Goal: Book appointment/travel/reservation

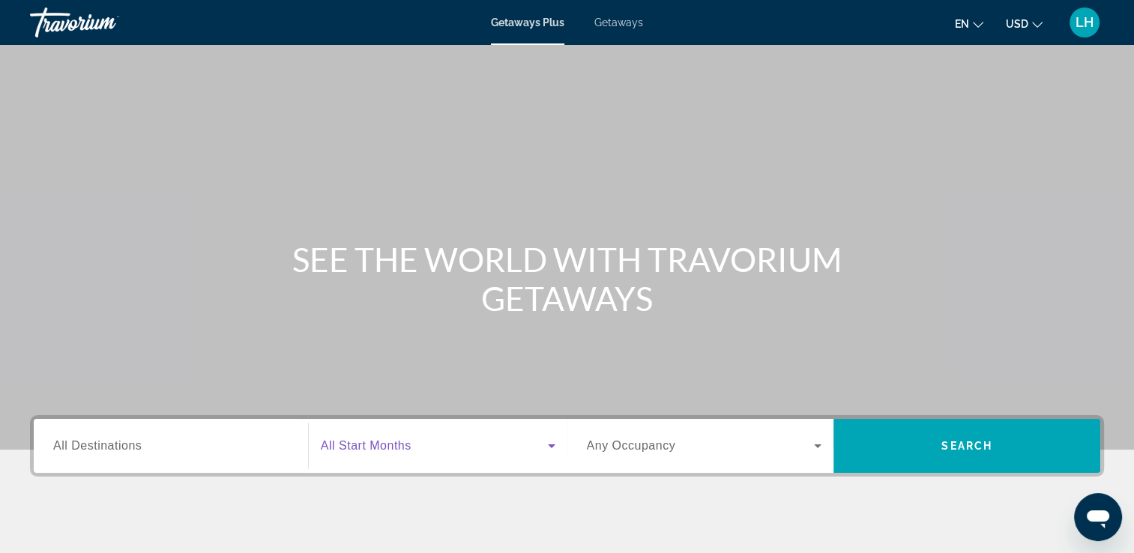
click at [550, 444] on icon "Search widget" at bounding box center [552, 446] width 18 height 18
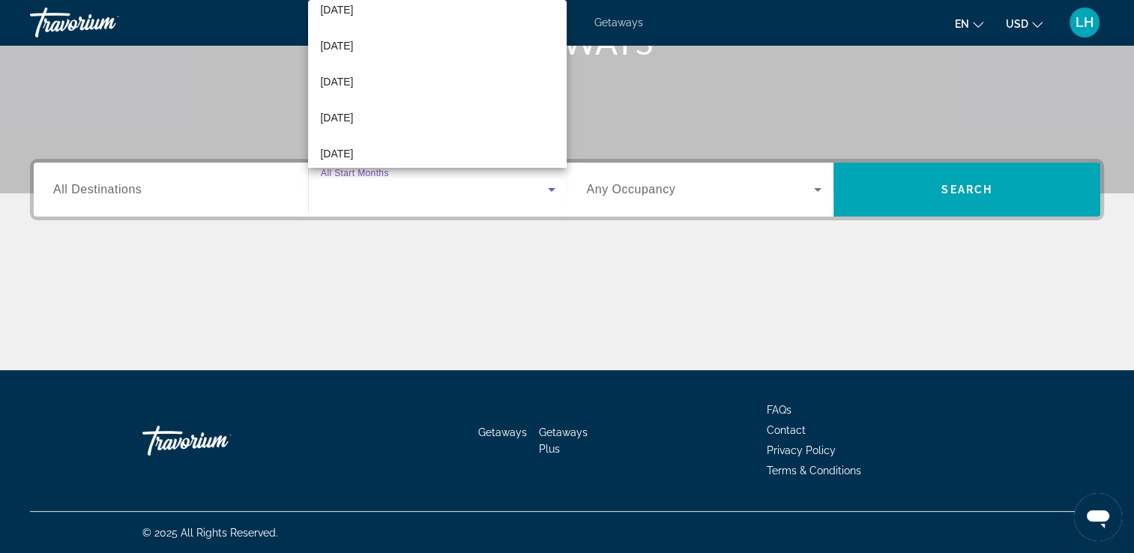
scroll to position [187, 0]
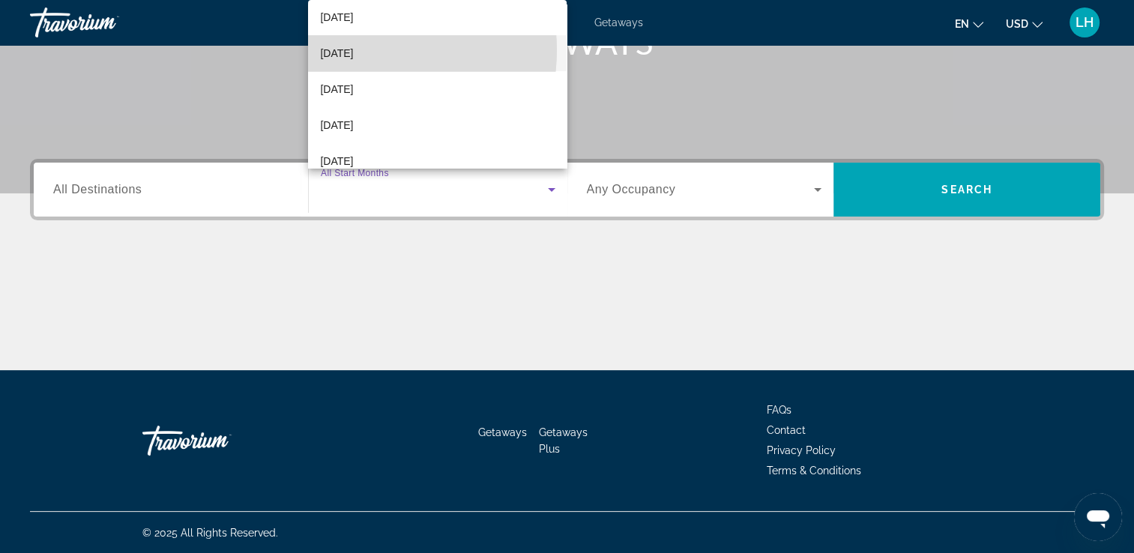
click at [344, 49] on span "[DATE]" at bounding box center [336, 53] width 33 height 18
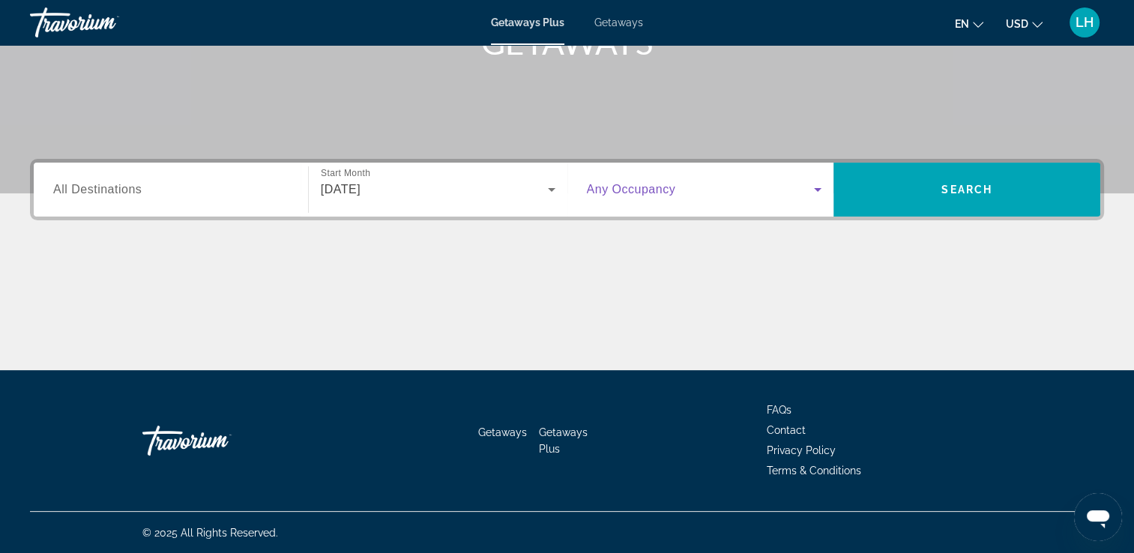
click at [814, 193] on icon "Search widget" at bounding box center [818, 190] width 18 height 18
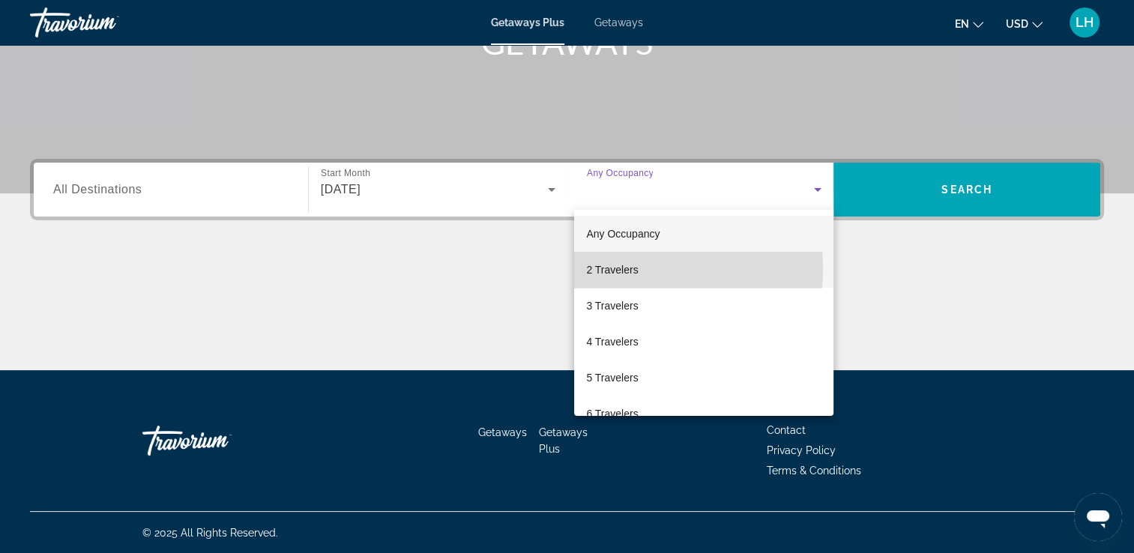
click at [597, 269] on span "2 Travelers" at bounding box center [612, 270] width 52 height 18
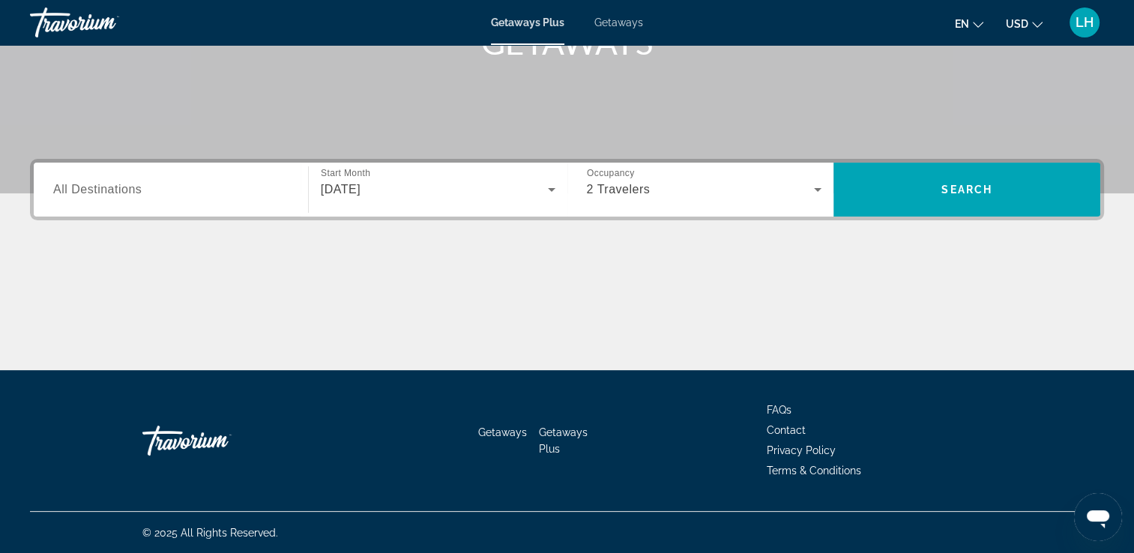
click at [151, 205] on div "Search widget" at bounding box center [170, 190] width 235 height 43
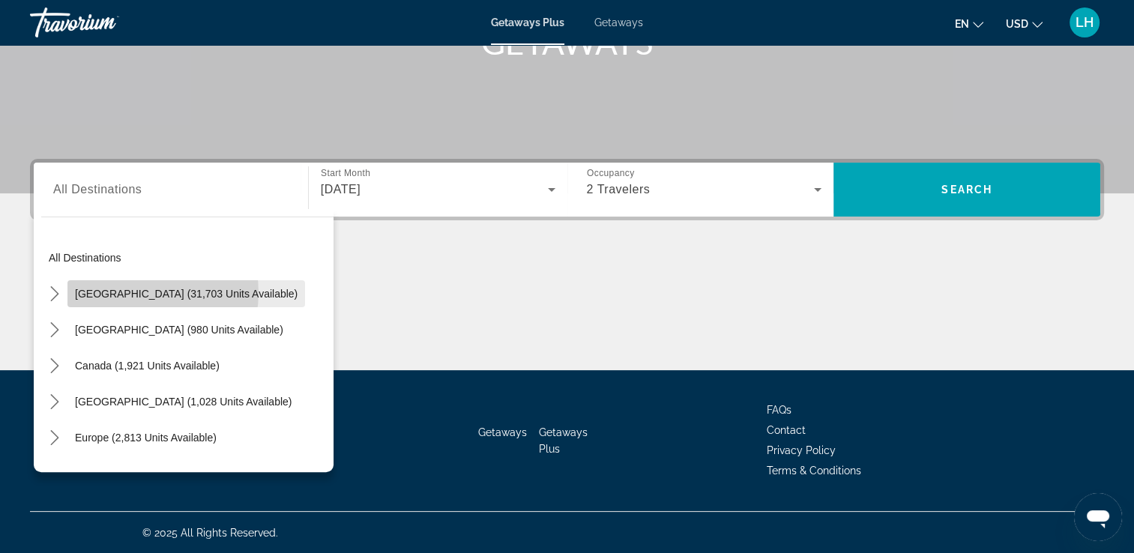
click at [141, 292] on span "[GEOGRAPHIC_DATA] (31,703 units available)" at bounding box center [186, 294] width 223 height 12
type input "**********"
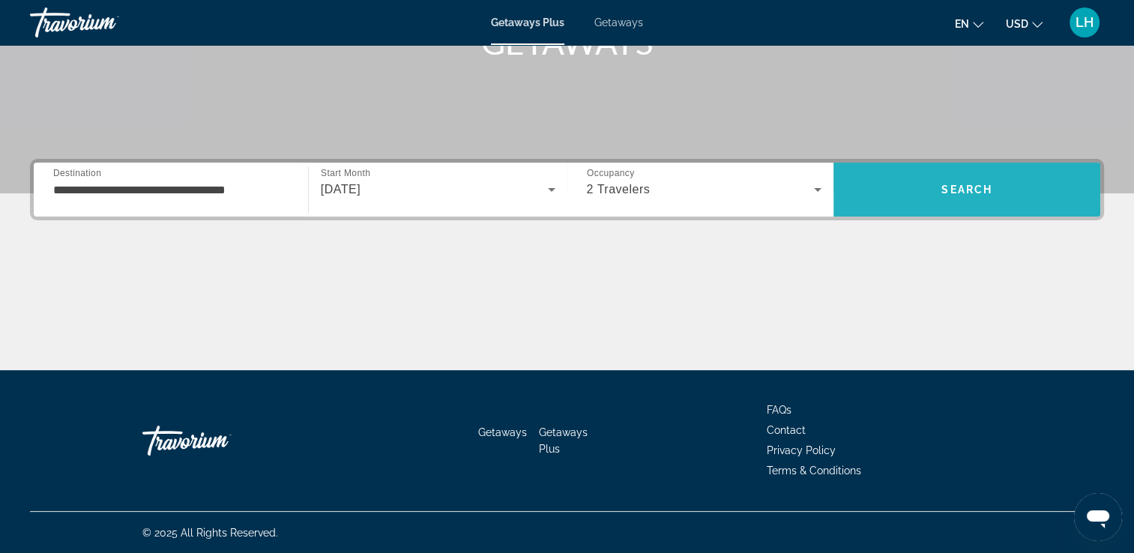
click at [932, 187] on span "Search" at bounding box center [967, 190] width 267 height 36
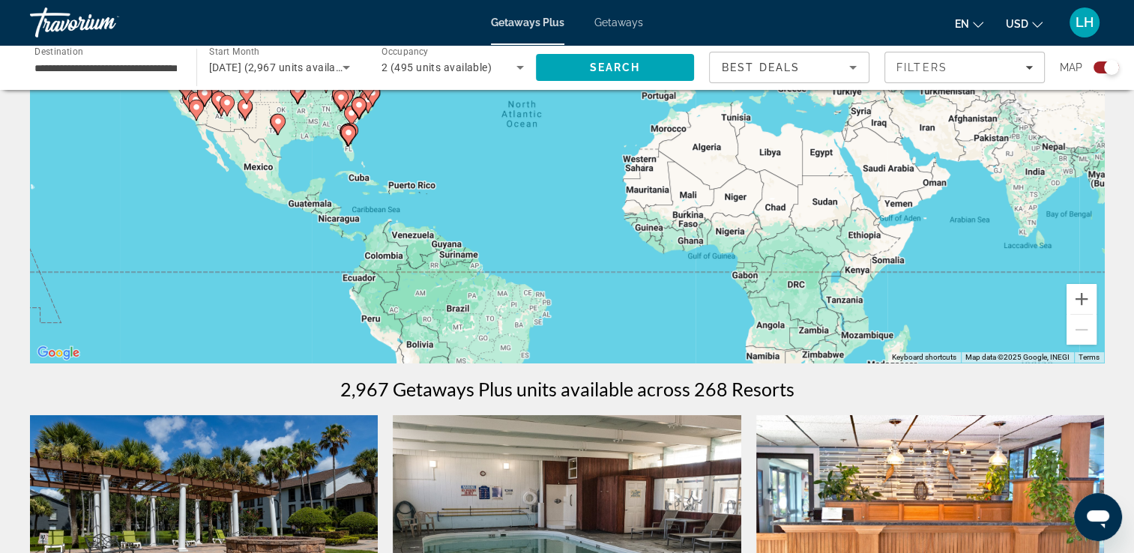
scroll to position [150, 0]
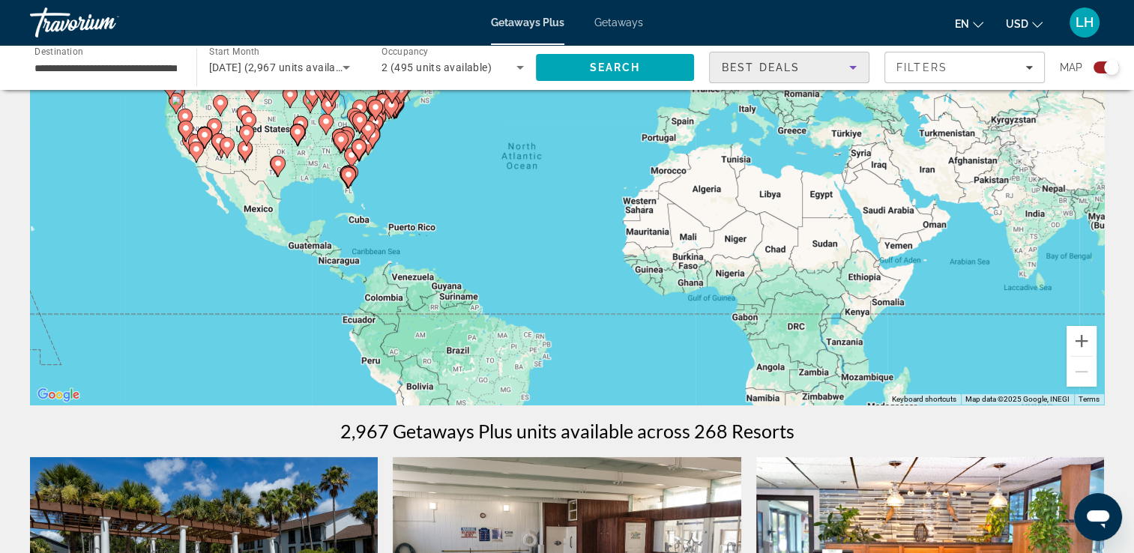
click at [856, 70] on icon "Sort by" at bounding box center [853, 67] width 18 height 18
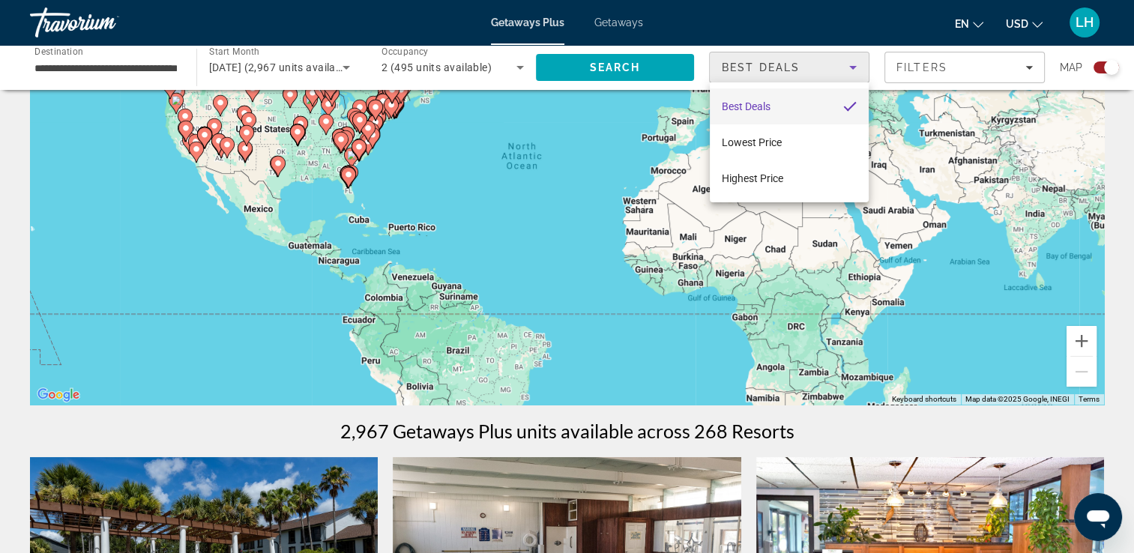
click at [1027, 67] on div at bounding box center [567, 276] width 1134 height 553
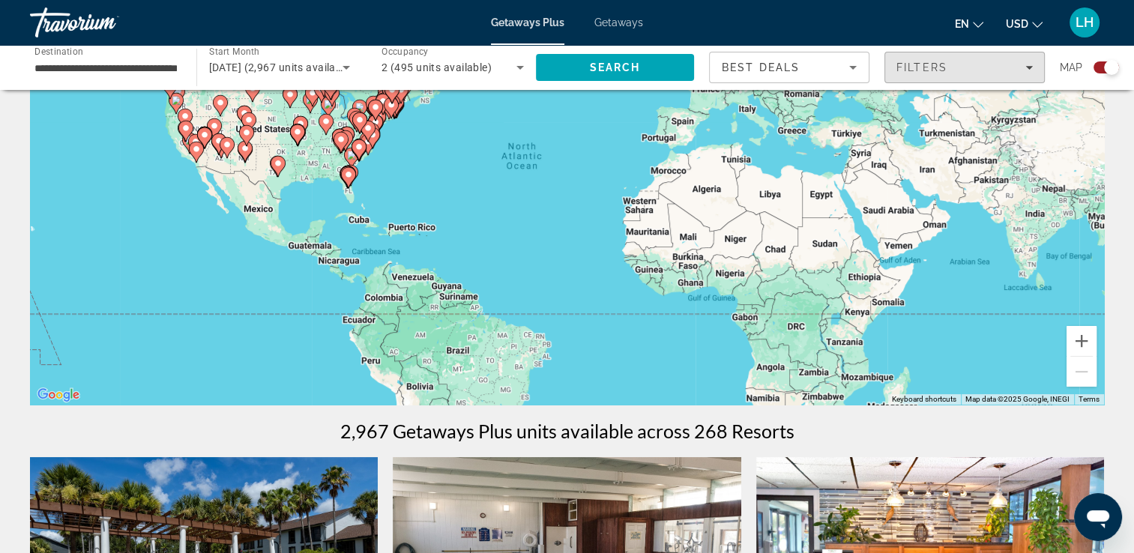
click at [1027, 67] on icon "Filters" at bounding box center [1029, 68] width 7 height 4
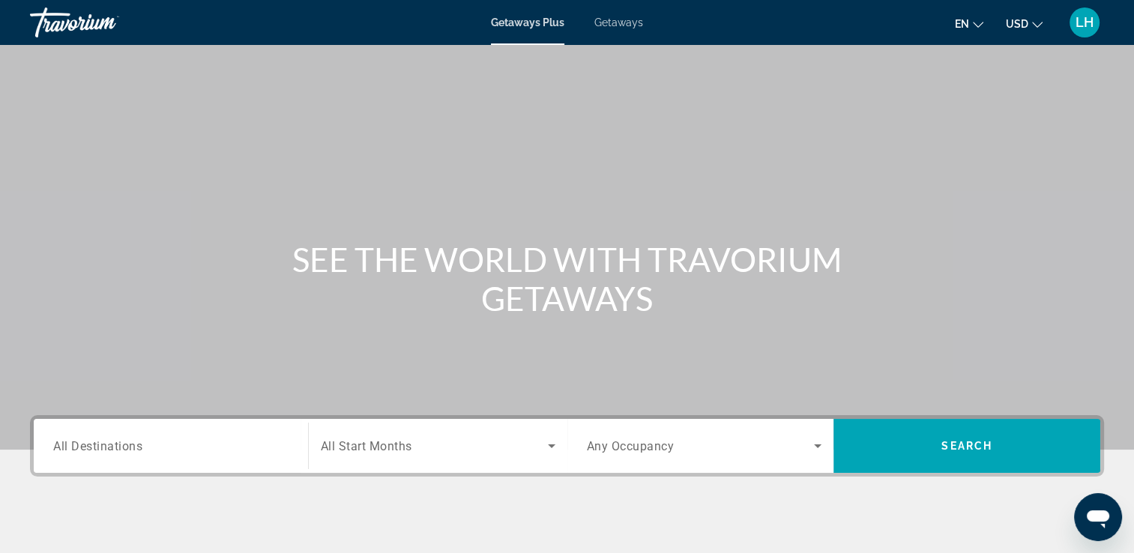
click at [291, 441] on div "Destination All Destinations" at bounding box center [170, 446] width 259 height 43
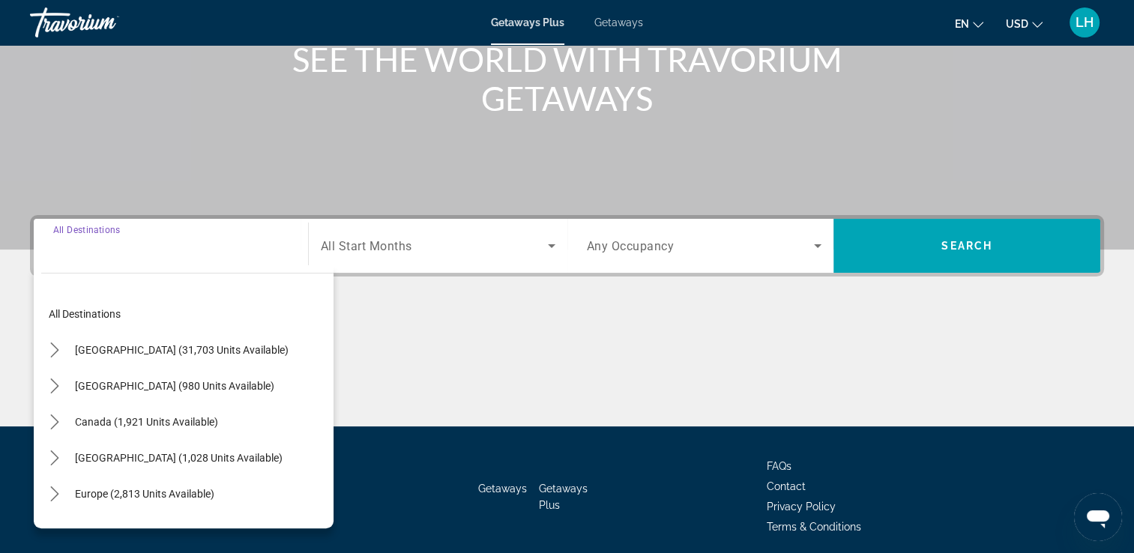
scroll to position [256, 0]
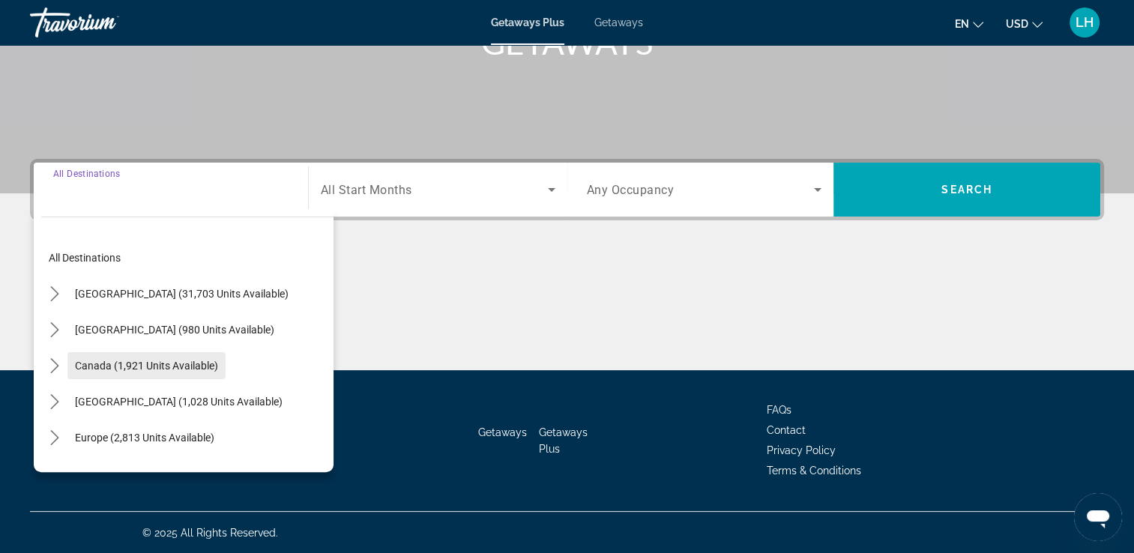
click at [132, 360] on span "Canada (1,921 units available)" at bounding box center [146, 366] width 143 height 12
type input "**********"
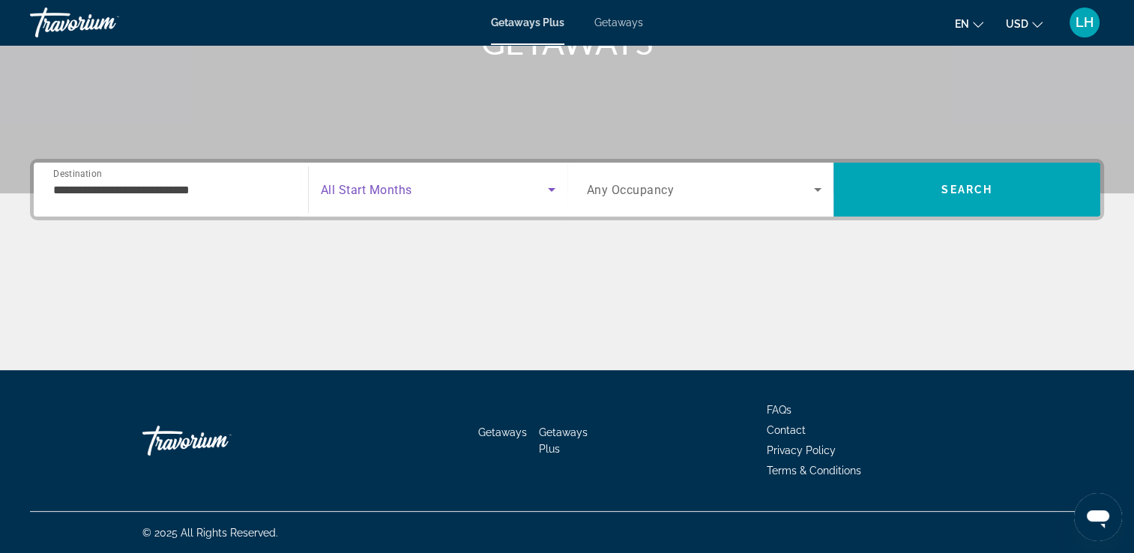
click at [552, 190] on icon "Search widget" at bounding box center [551, 190] width 7 height 4
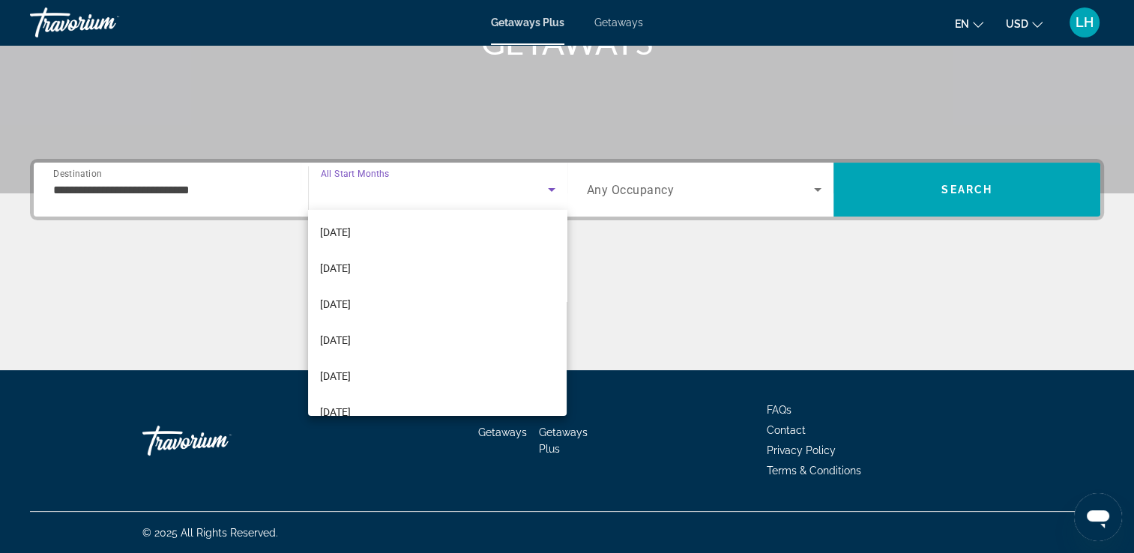
scroll to position [309, 0]
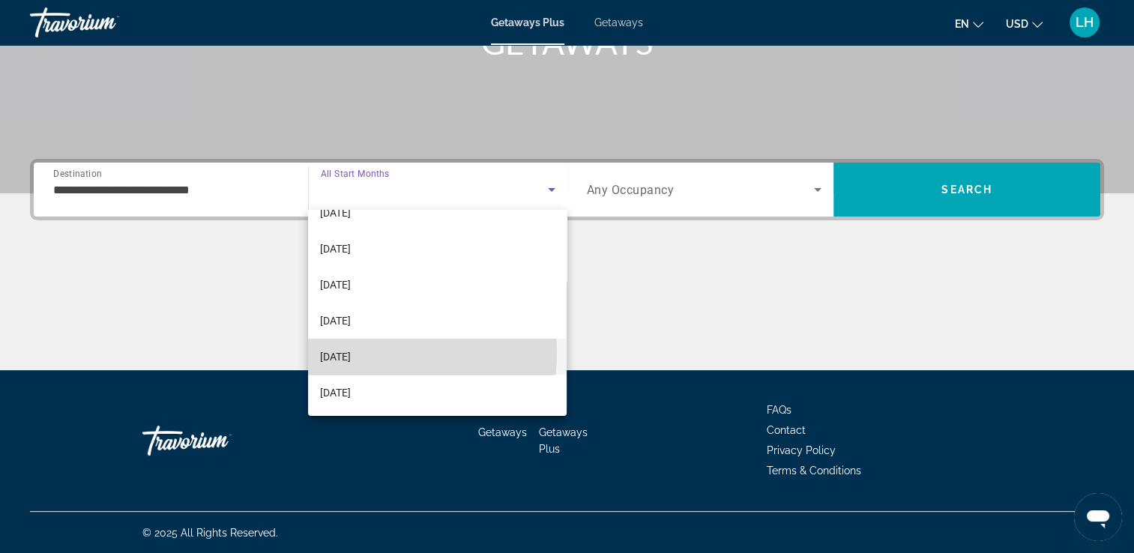
click at [351, 352] on span "[DATE]" at bounding box center [335, 357] width 31 height 18
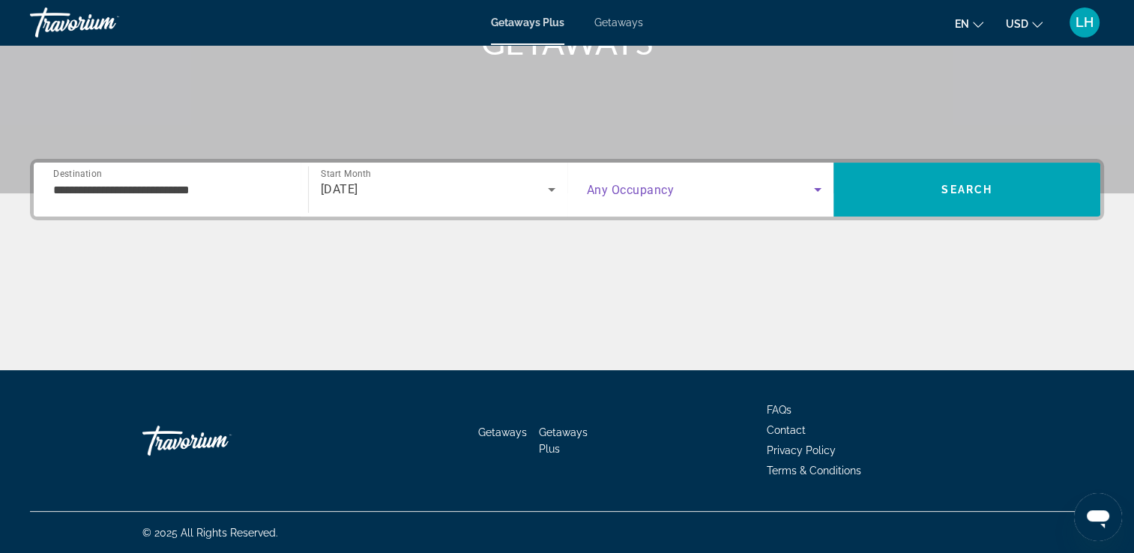
click at [817, 190] on icon "Search widget" at bounding box center [817, 190] width 7 height 4
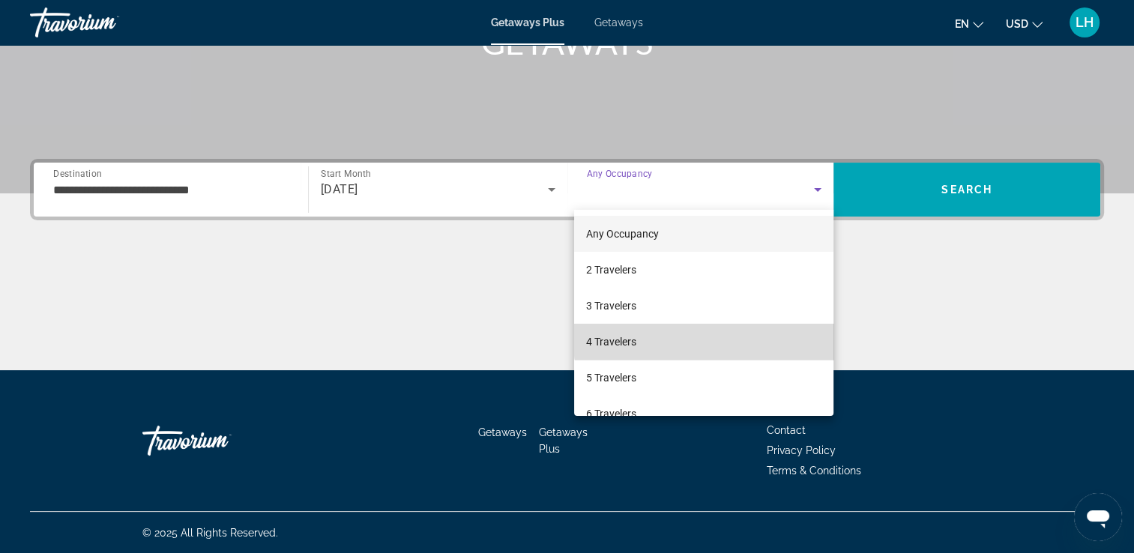
click at [741, 334] on mat-option "4 Travelers" at bounding box center [703, 342] width 259 height 36
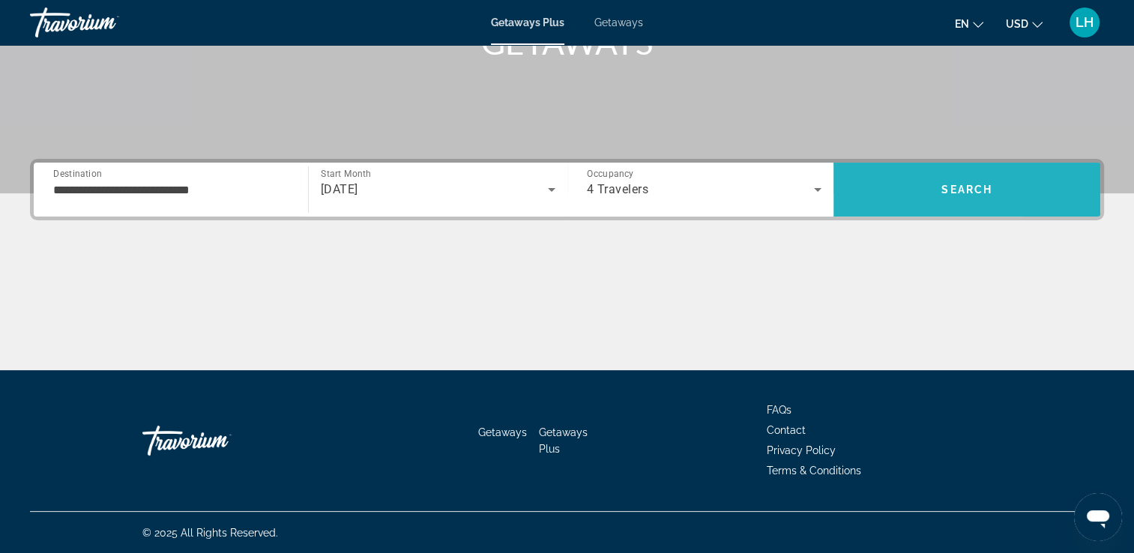
click at [1028, 190] on span "Search" at bounding box center [967, 190] width 267 height 36
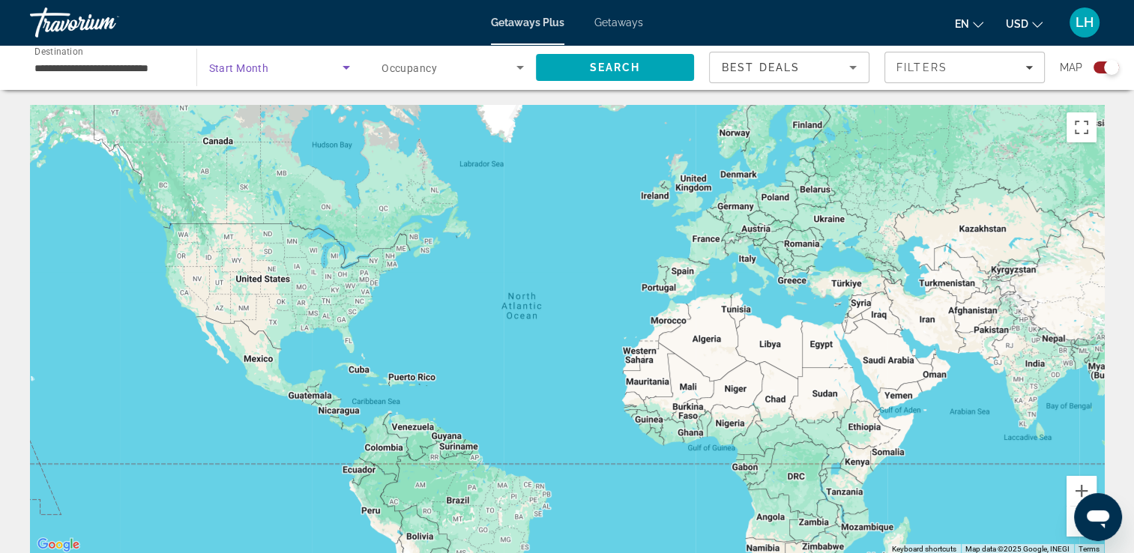
click at [348, 70] on icon "Search widget" at bounding box center [346, 67] width 18 height 18
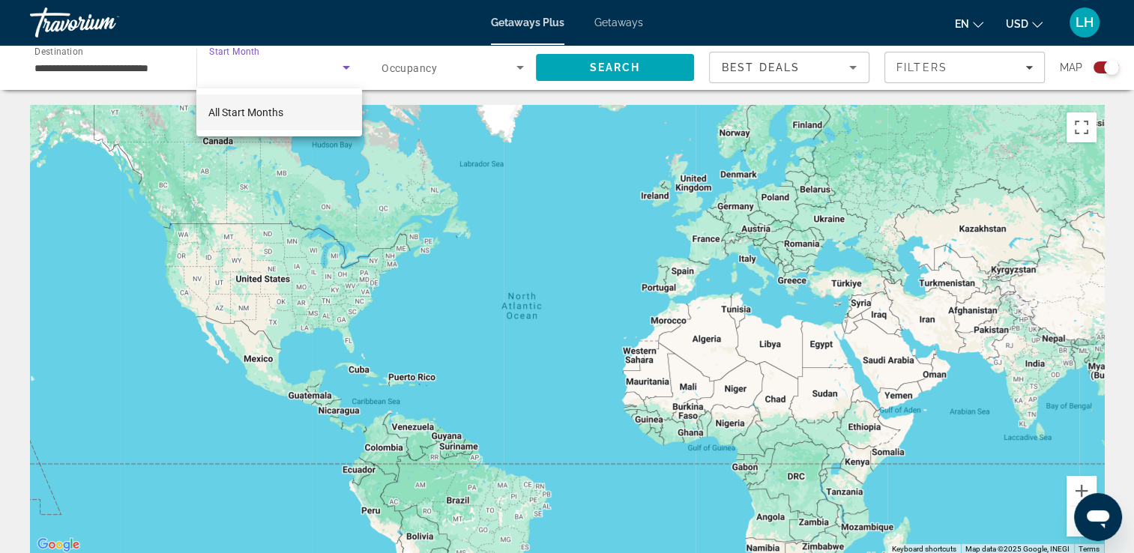
click at [286, 113] on mat-option "All Start Months" at bounding box center [279, 112] width 166 height 36
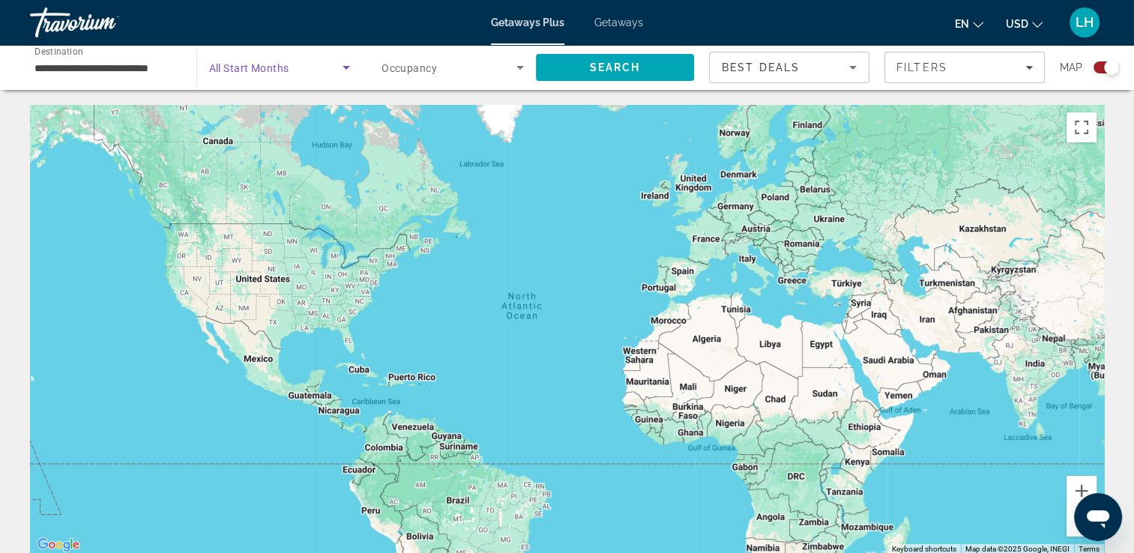
click at [344, 70] on icon "Search widget" at bounding box center [346, 67] width 18 height 18
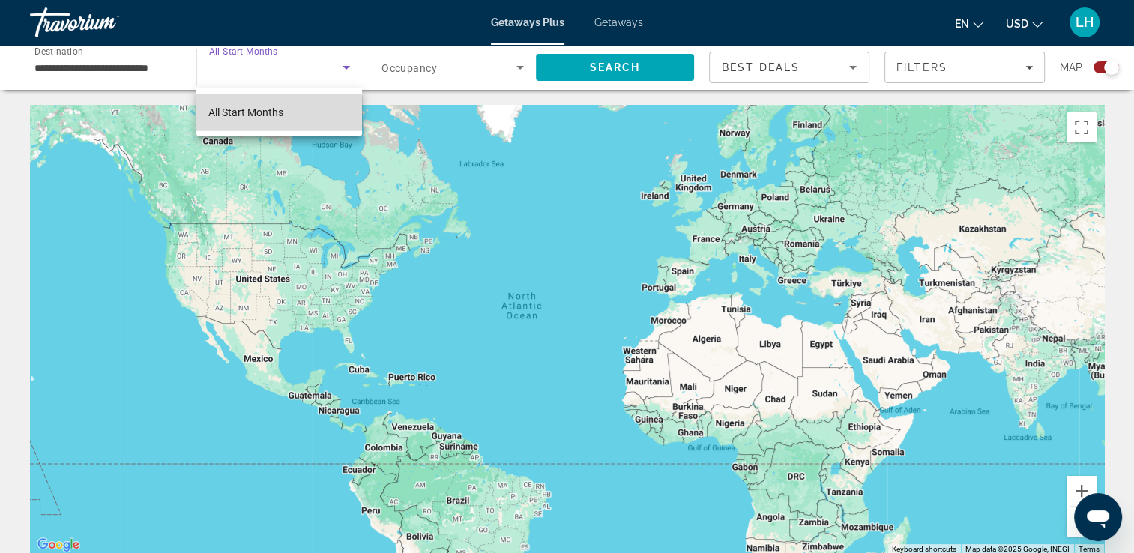
click at [264, 115] on span "All Start Months" at bounding box center [245, 112] width 75 height 12
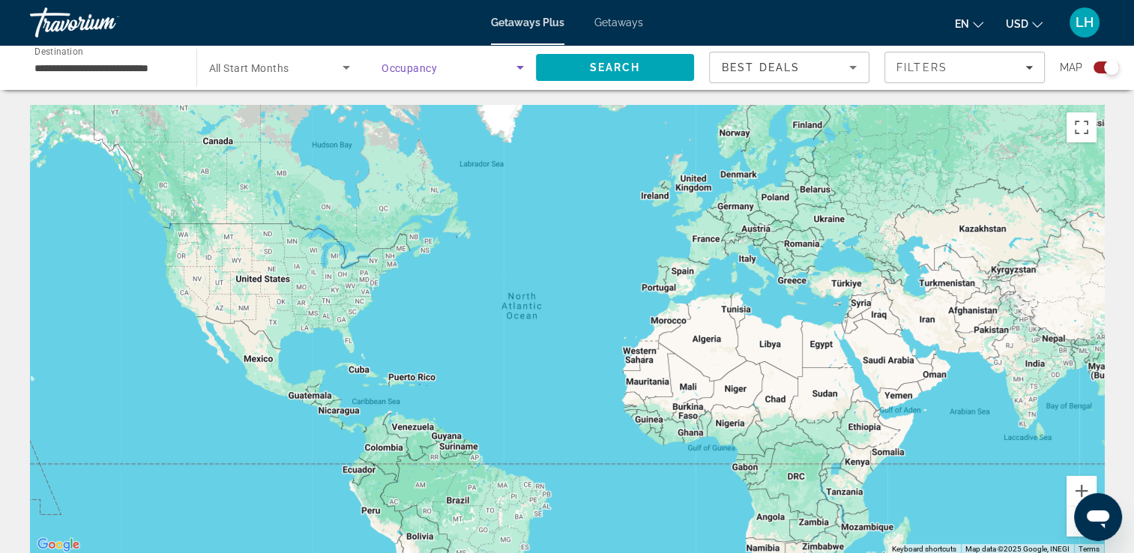
click at [525, 64] on icon "Search widget" at bounding box center [520, 67] width 18 height 18
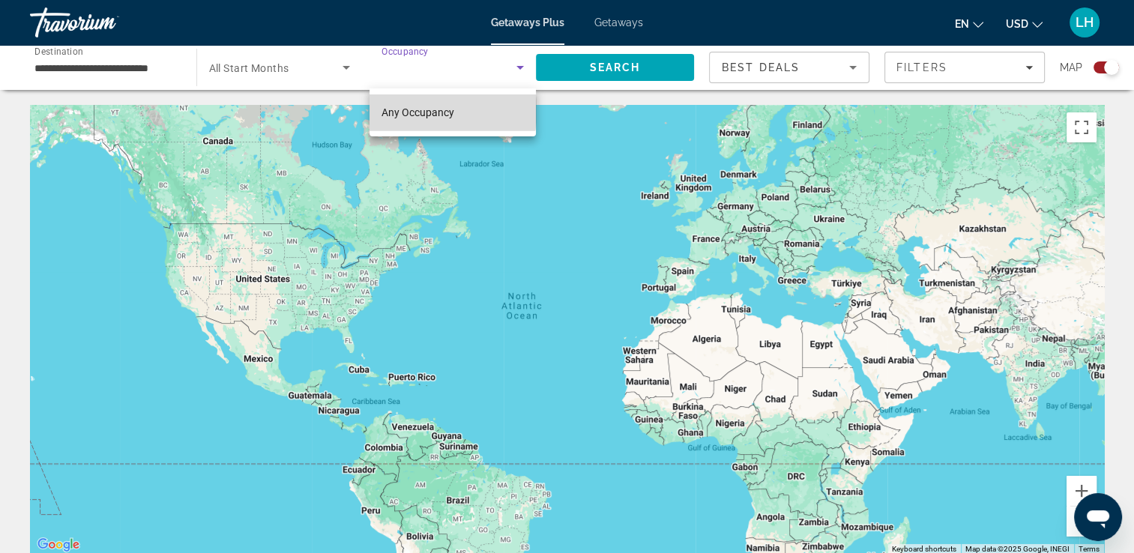
click at [442, 111] on span "Any Occupancy" at bounding box center [418, 112] width 73 height 12
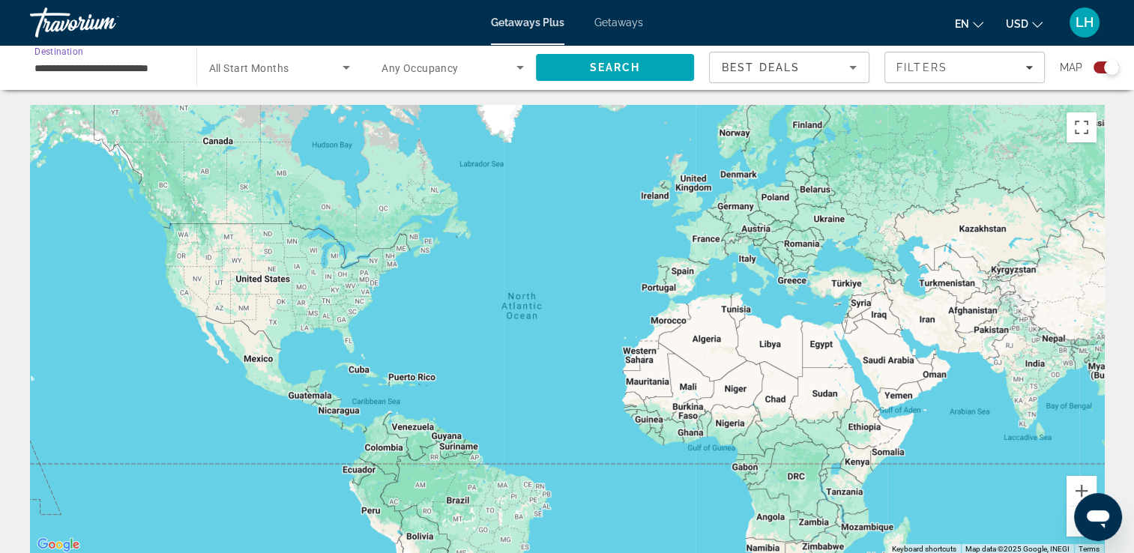
click at [144, 67] on input "**********" at bounding box center [105, 68] width 142 height 18
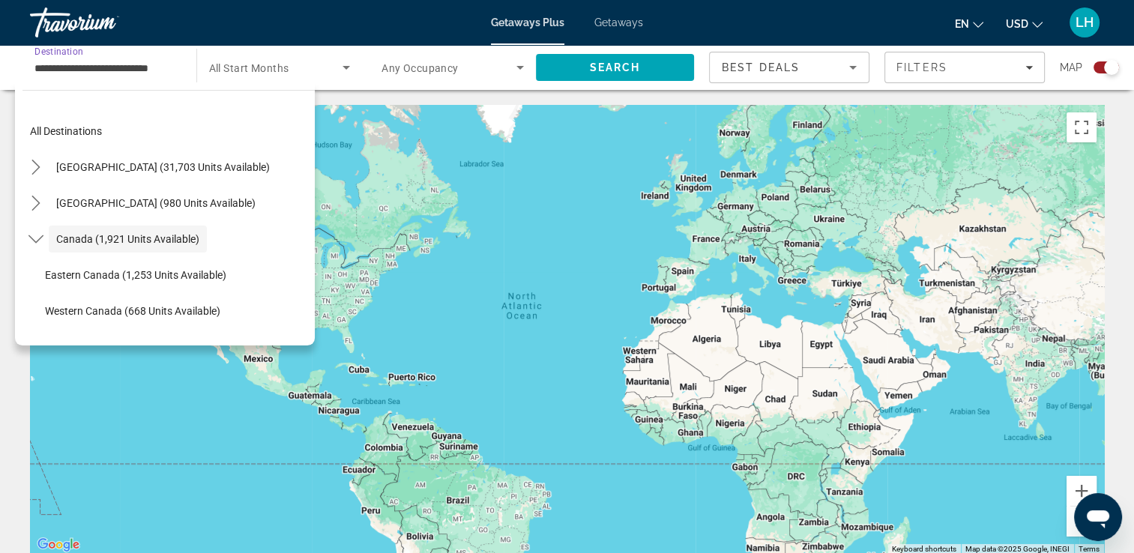
scroll to position [17, 0]
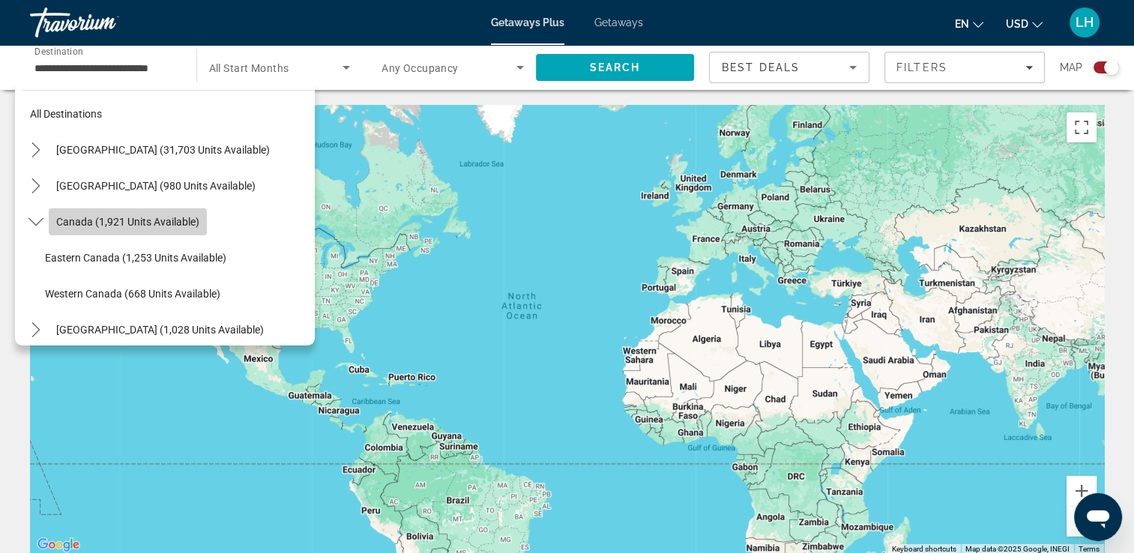
click at [148, 220] on span "Canada (1,921 units available)" at bounding box center [127, 222] width 143 height 12
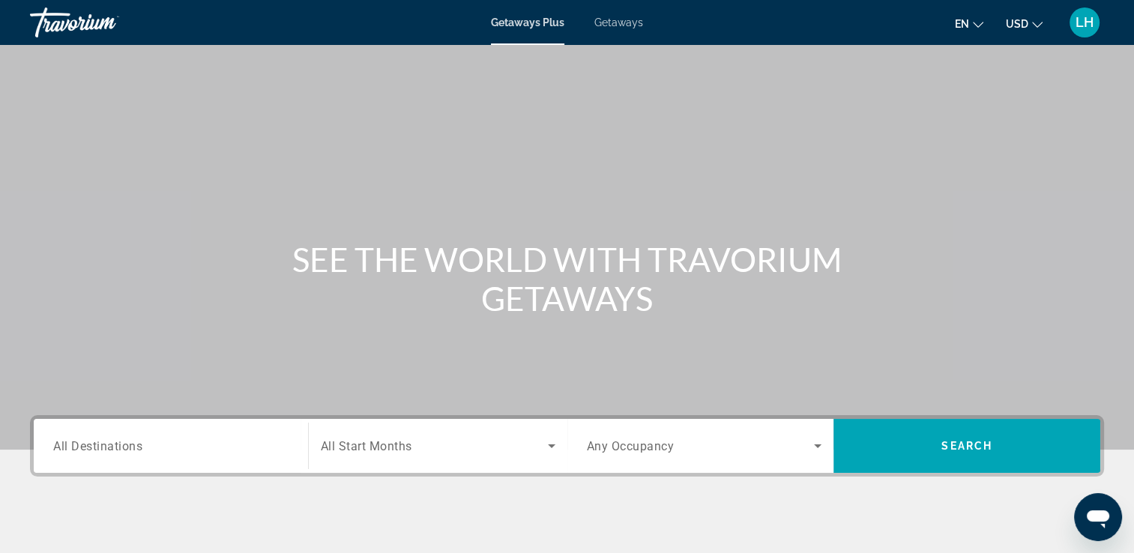
click at [276, 457] on div "Search widget" at bounding box center [170, 446] width 235 height 43
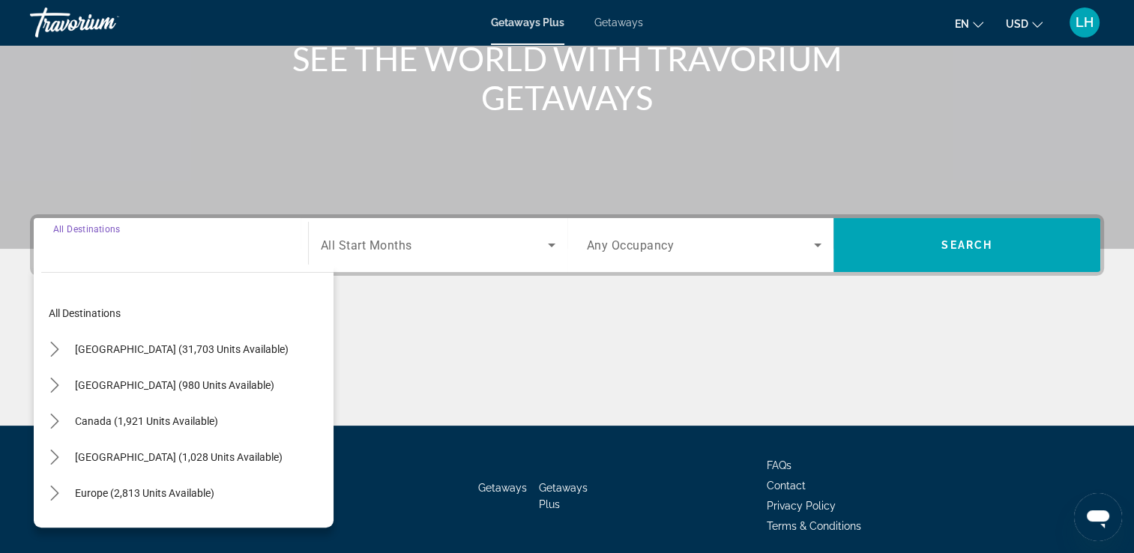
scroll to position [256, 0]
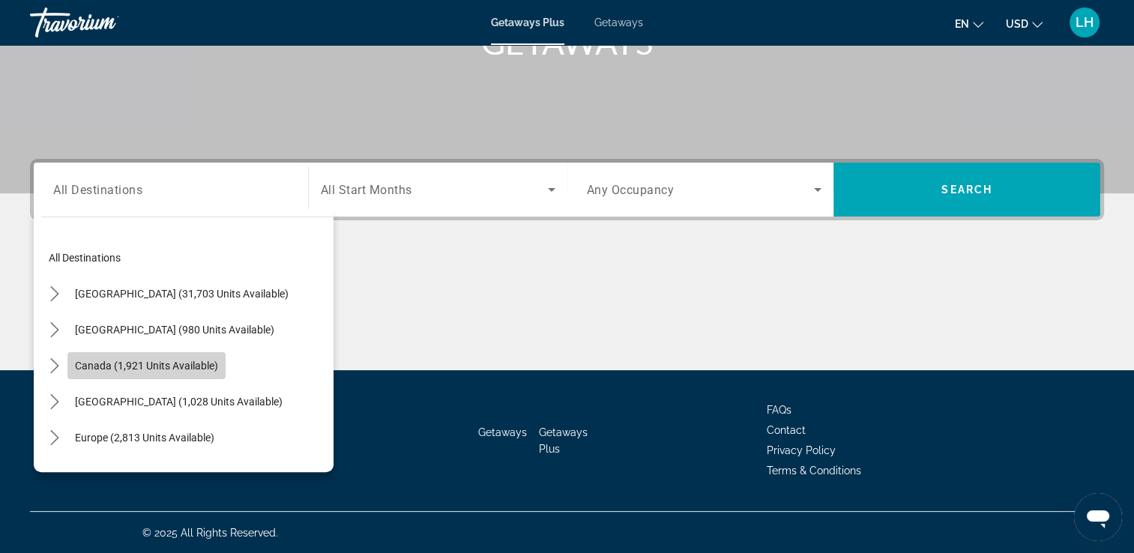
click at [166, 362] on span "Canada (1,921 units available)" at bounding box center [146, 366] width 143 height 12
type input "**********"
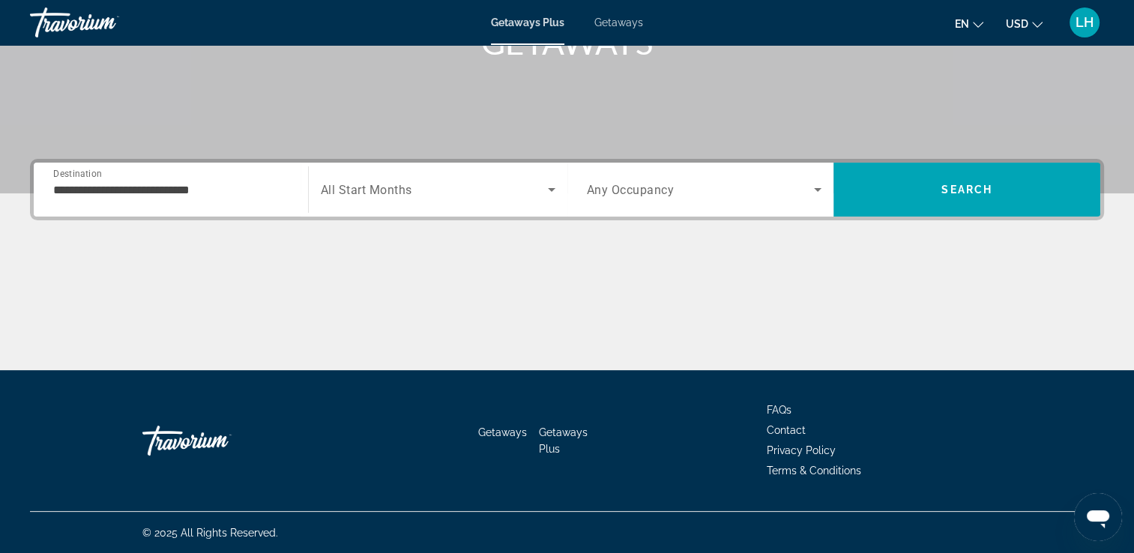
click at [529, 199] on div "Search widget" at bounding box center [438, 190] width 235 height 42
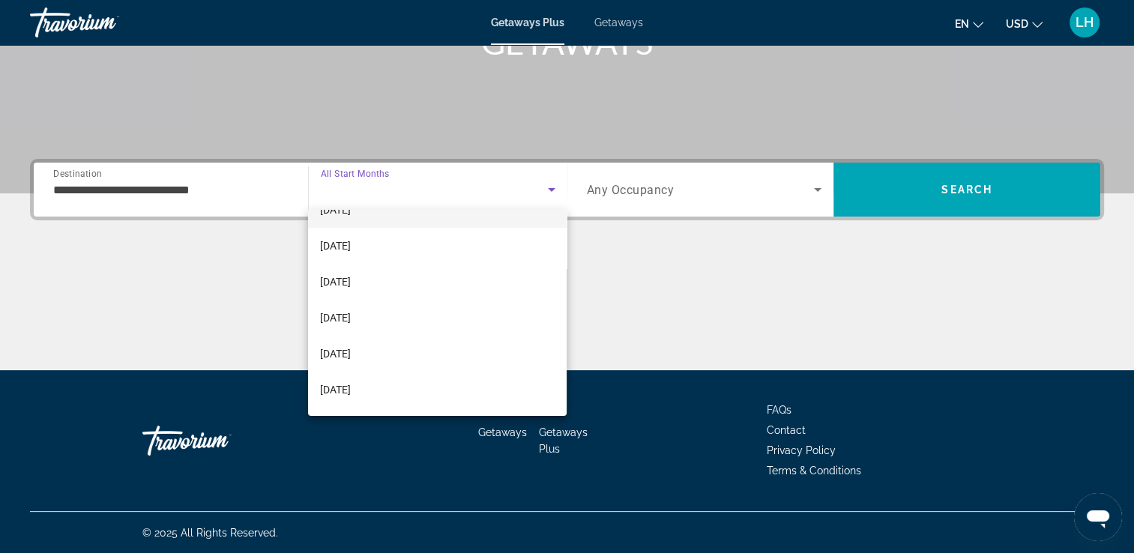
scroll to position [162, 0]
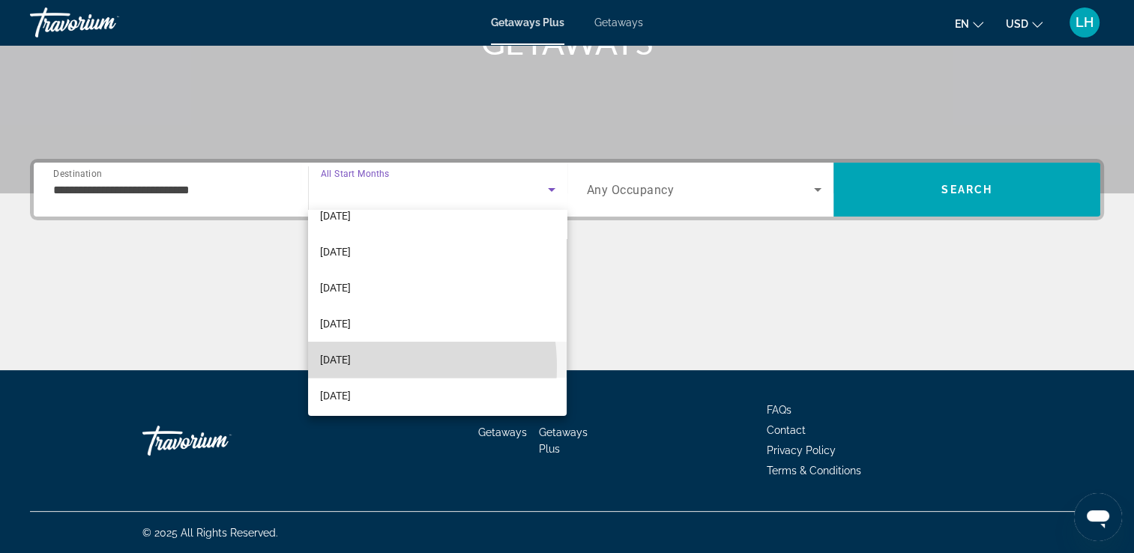
click at [351, 367] on span "[DATE]" at bounding box center [335, 360] width 31 height 18
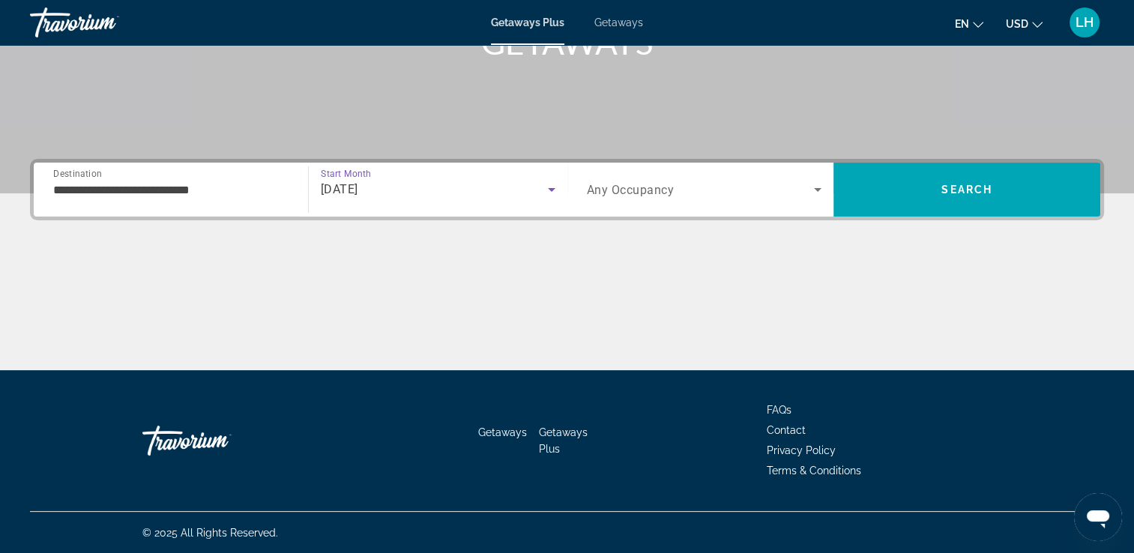
click at [812, 188] on icon "Search widget" at bounding box center [818, 190] width 18 height 18
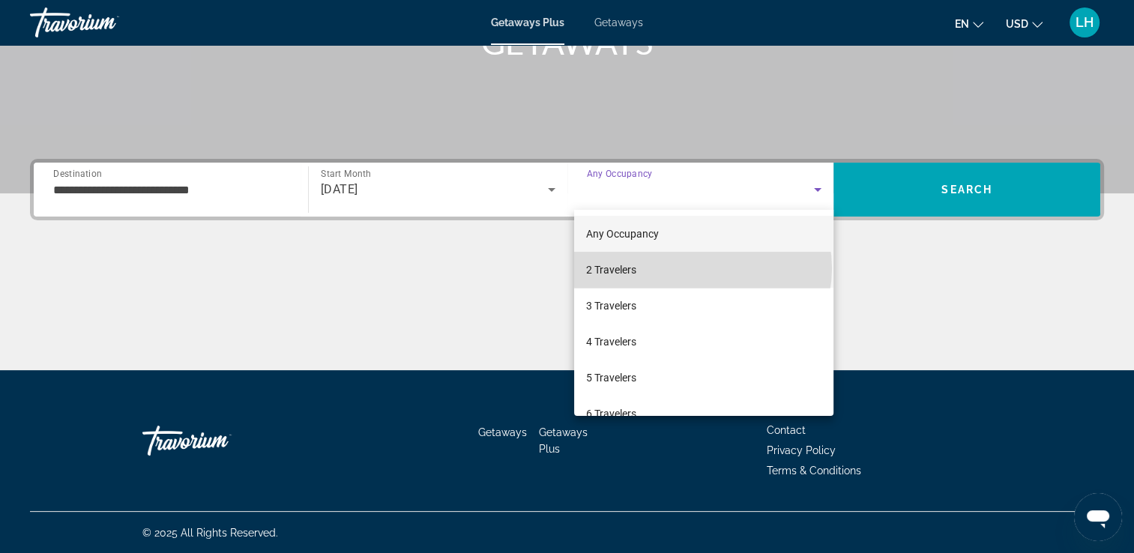
click at [703, 268] on mat-option "2 Travelers" at bounding box center [703, 270] width 259 height 36
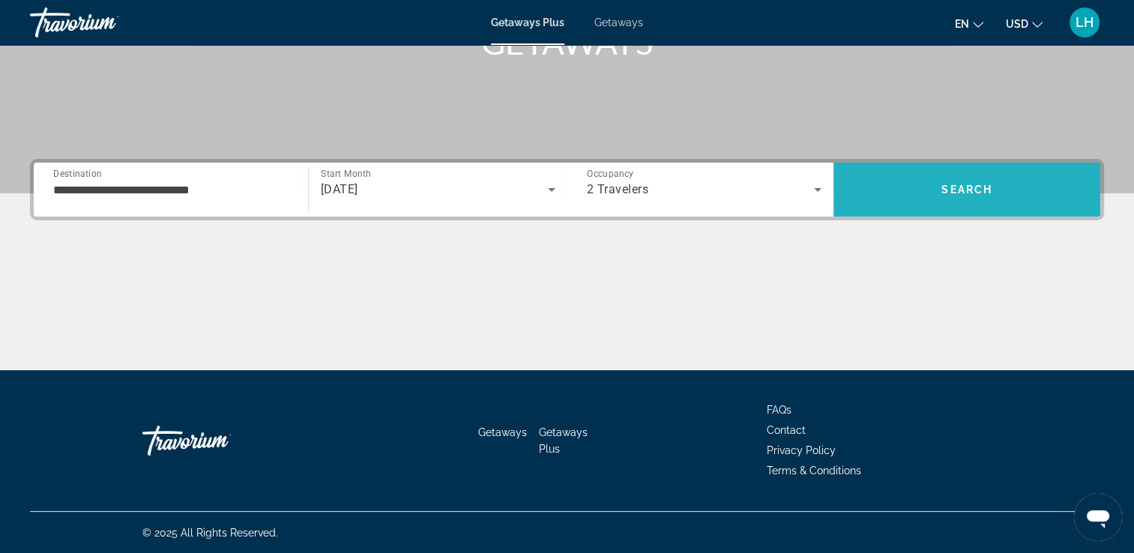
click at [975, 175] on span "Search" at bounding box center [967, 190] width 267 height 36
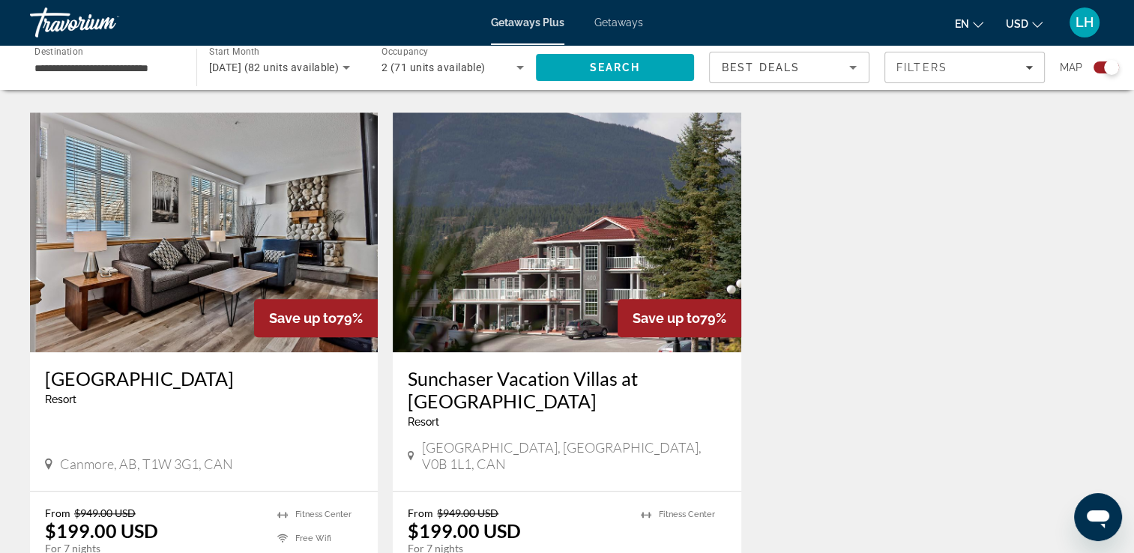
scroll to position [1590, 0]
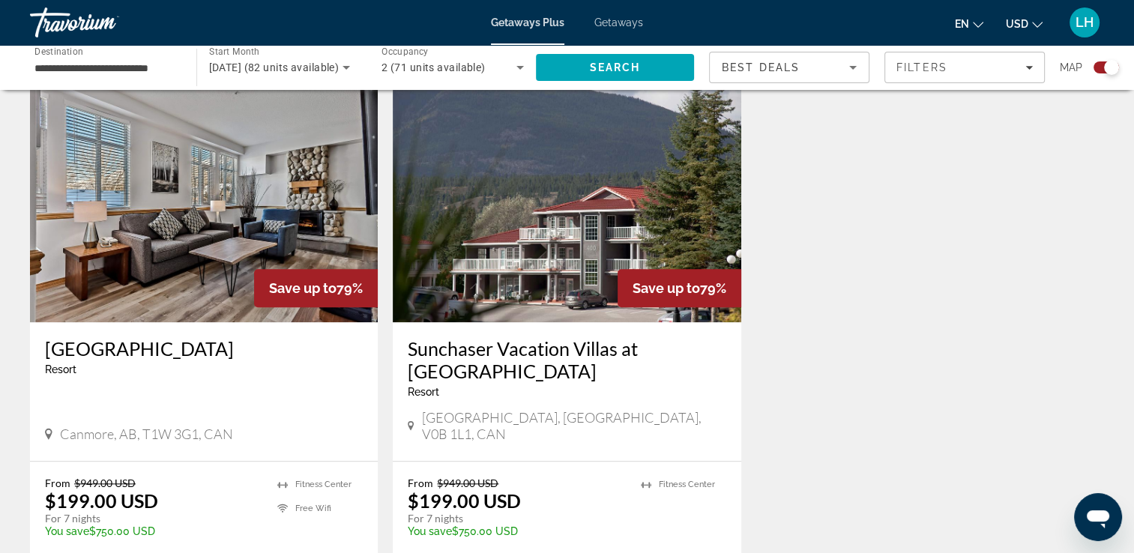
click at [258, 261] on img "Main content" at bounding box center [204, 202] width 348 height 240
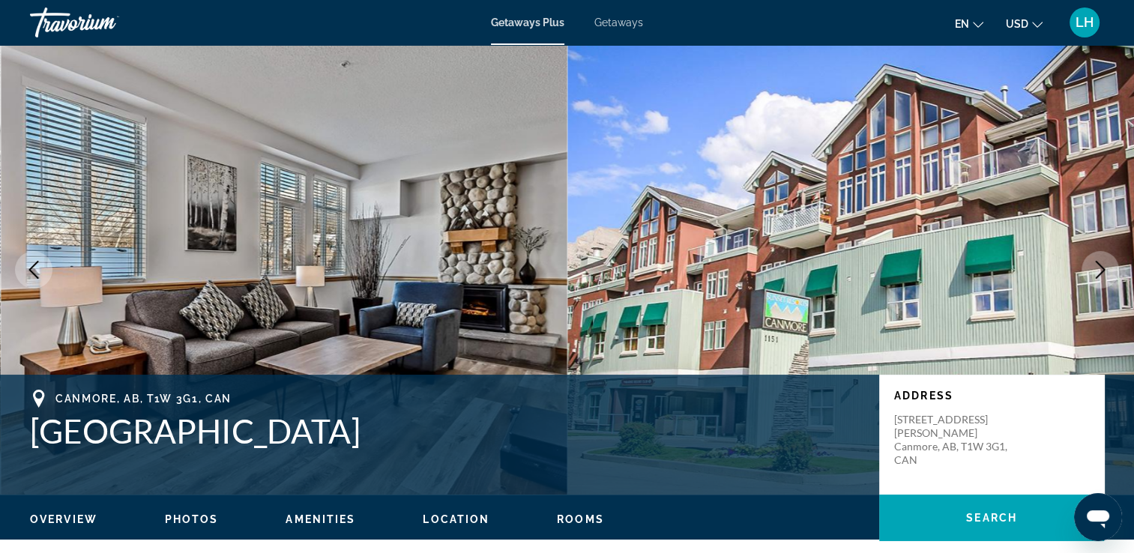
click at [75, 517] on span "Overview" at bounding box center [63, 520] width 67 height 12
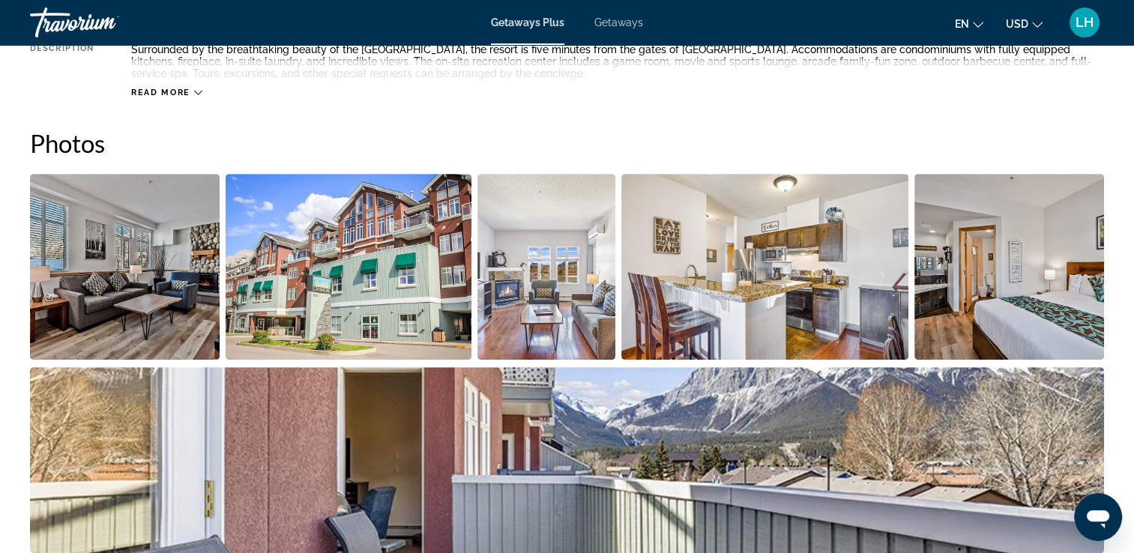
scroll to position [660, 0]
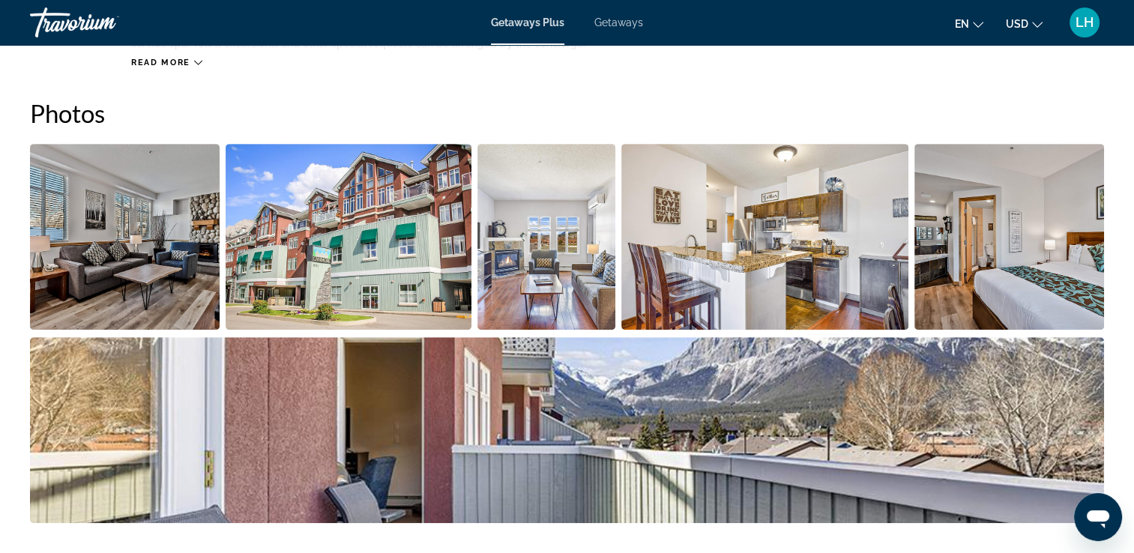
click at [532, 265] on img "Open full-screen image slider" at bounding box center [546, 237] width 137 height 186
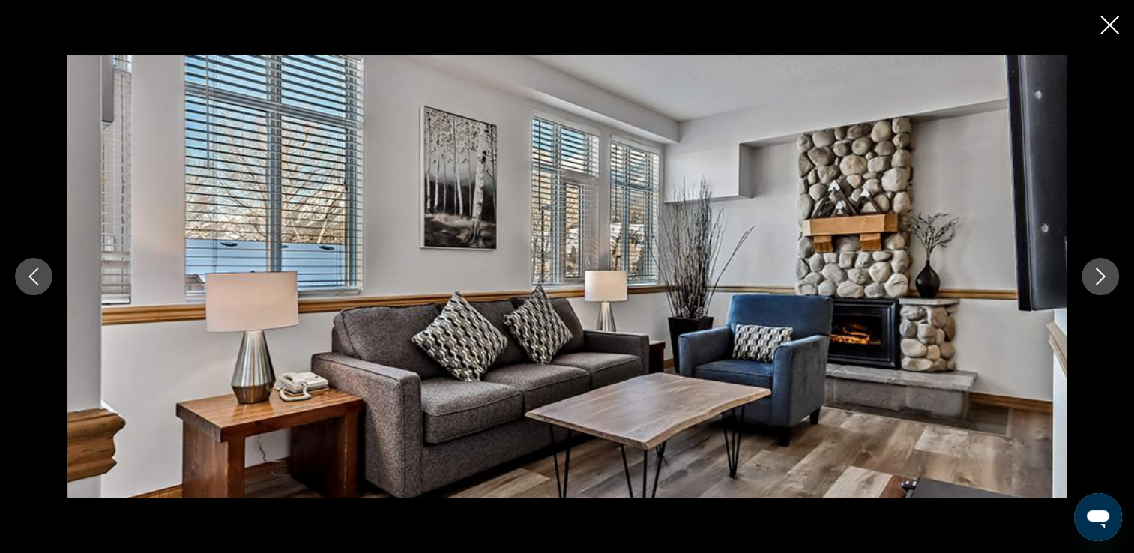
click at [1098, 273] on icon "Next image" at bounding box center [1101, 277] width 18 height 18
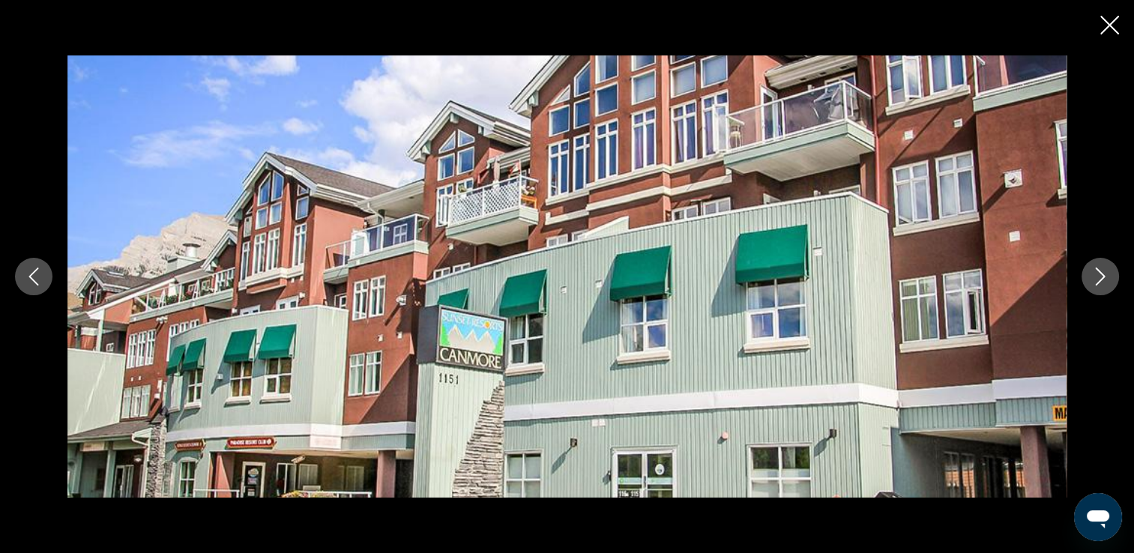
click at [1098, 273] on icon "Next image" at bounding box center [1101, 277] width 18 height 18
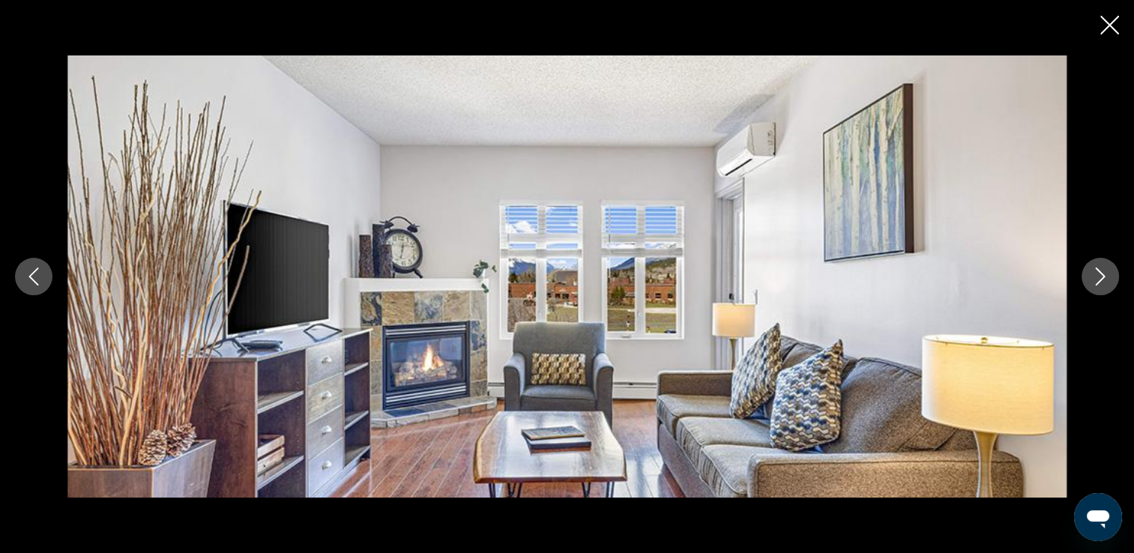
click at [1098, 273] on icon "Next image" at bounding box center [1101, 277] width 18 height 18
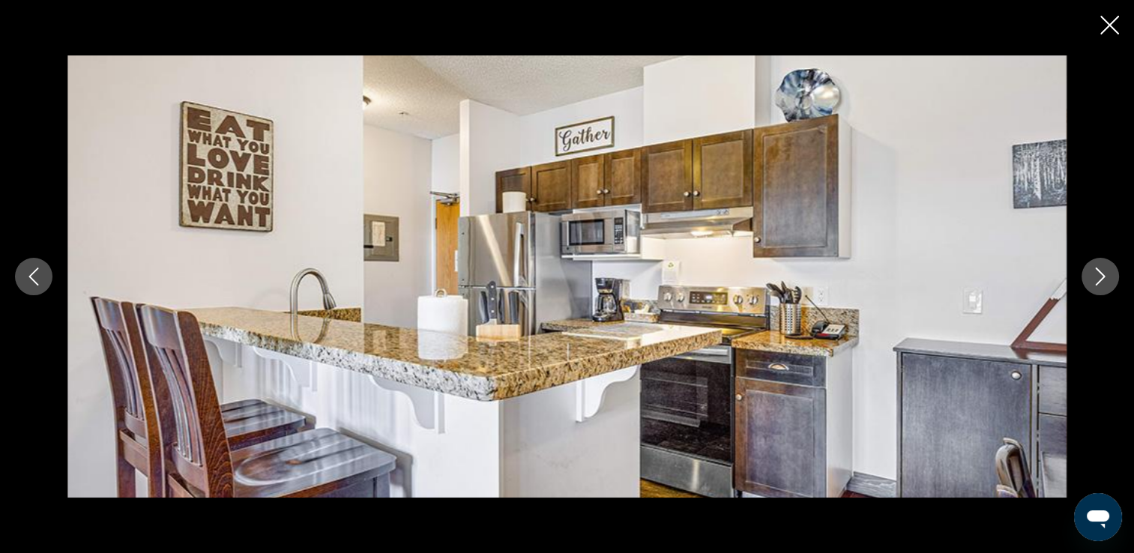
click at [1098, 273] on icon "Next image" at bounding box center [1101, 277] width 18 height 18
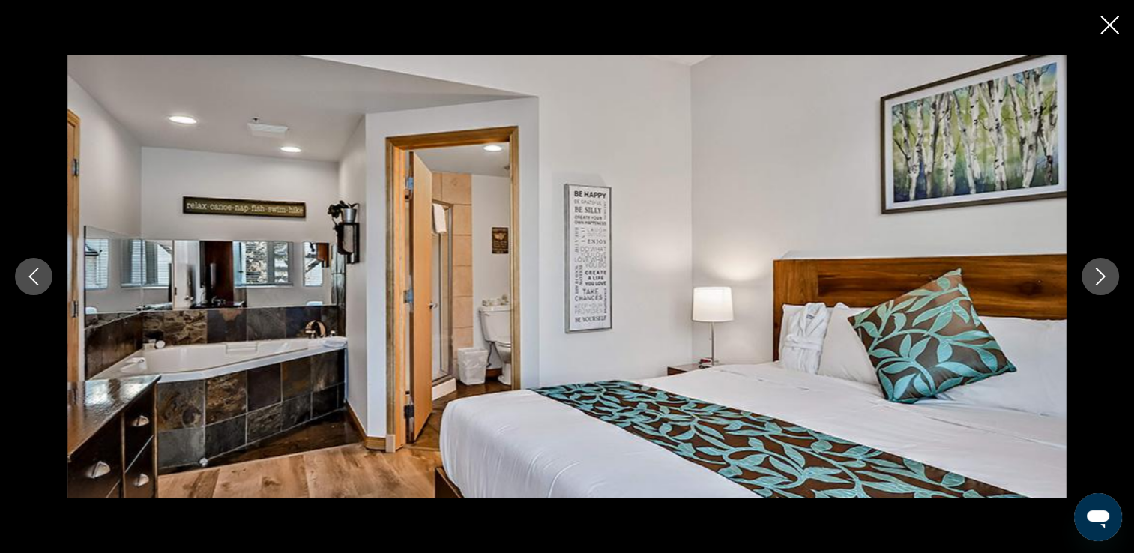
click at [1098, 273] on icon "Next image" at bounding box center [1101, 277] width 18 height 18
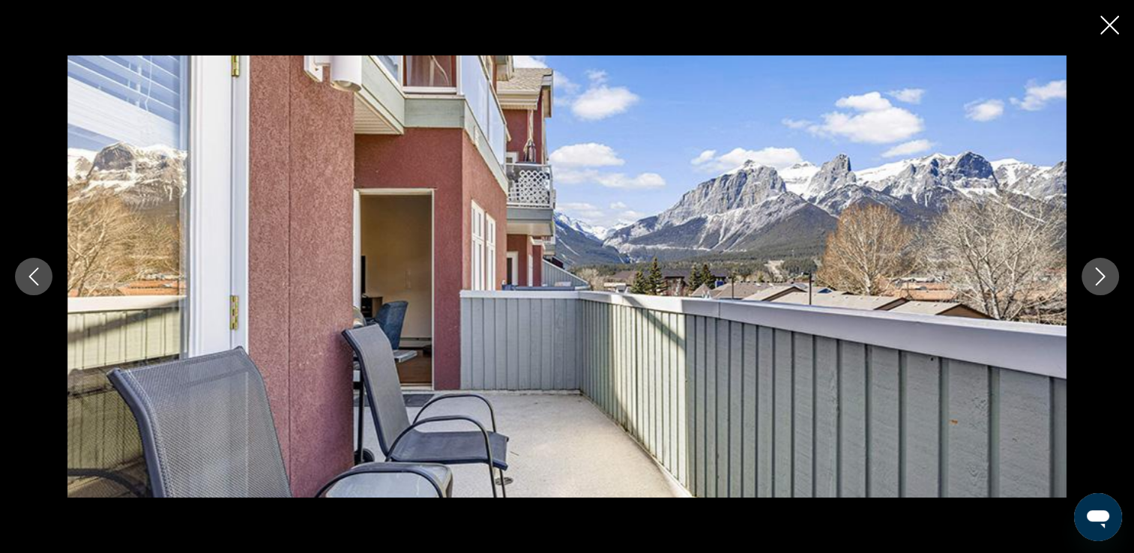
click at [1098, 273] on icon "Next image" at bounding box center [1101, 277] width 18 height 18
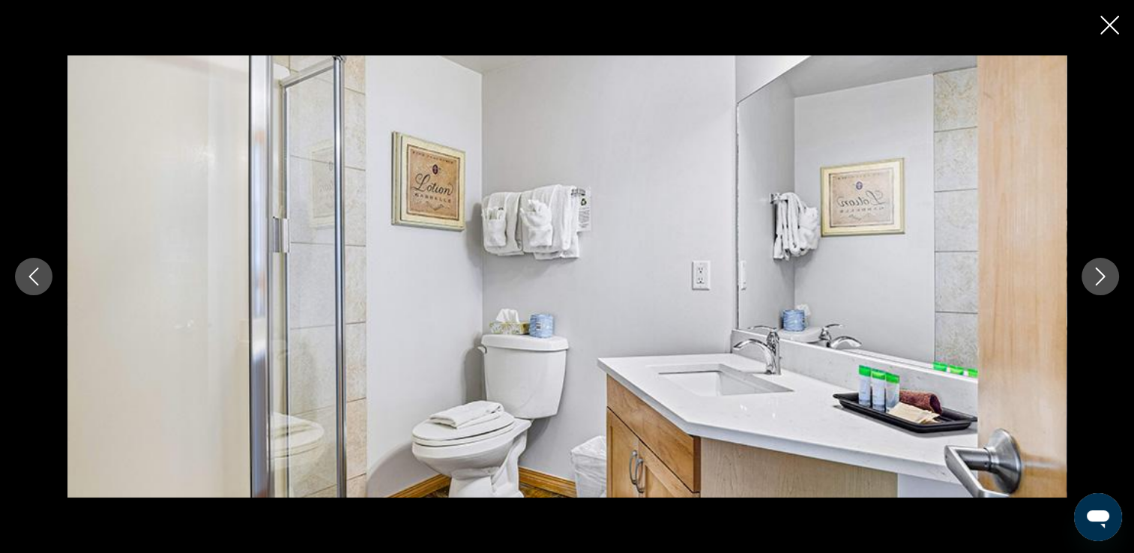
click at [1098, 273] on icon "Next image" at bounding box center [1101, 277] width 18 height 18
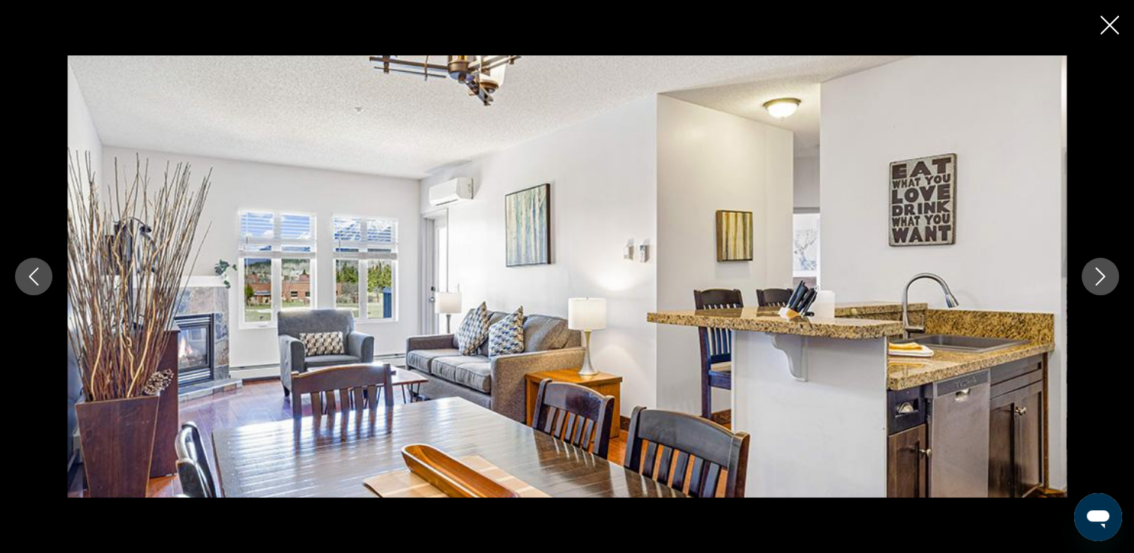
click at [1098, 273] on icon "Next image" at bounding box center [1101, 277] width 18 height 18
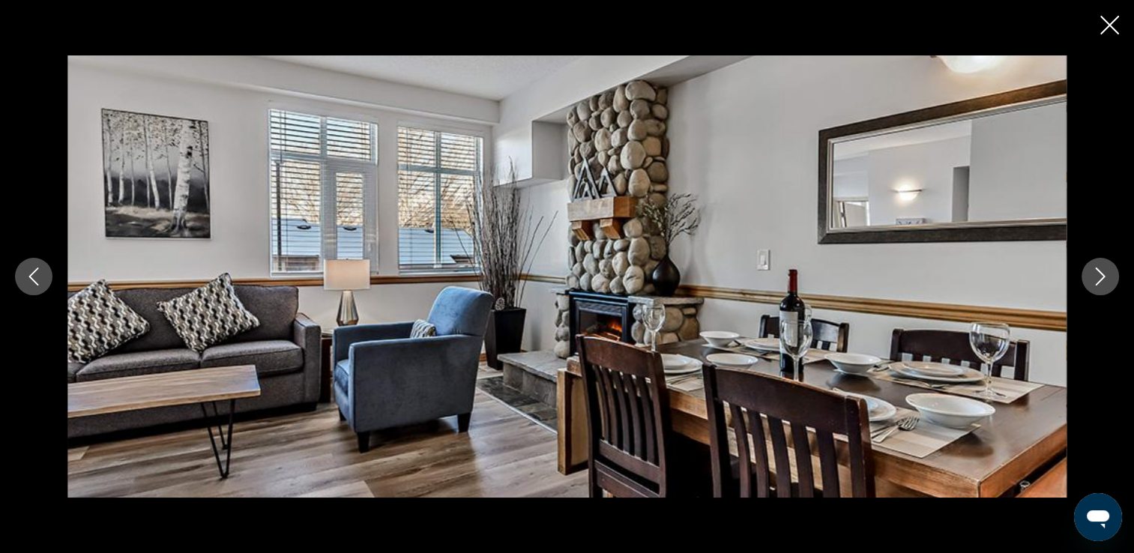
click at [1098, 273] on icon "Next image" at bounding box center [1101, 277] width 18 height 18
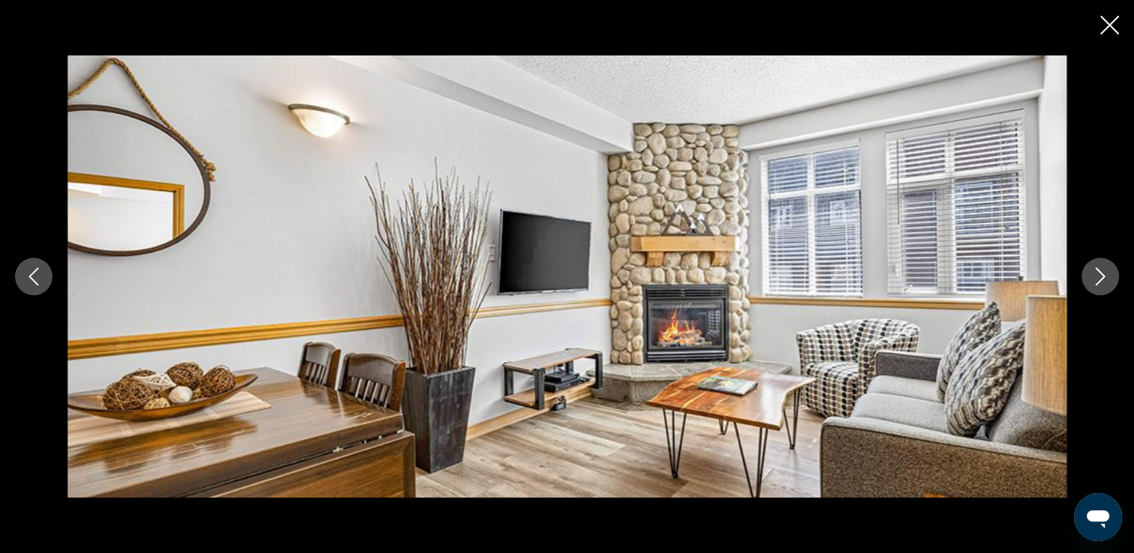
click at [1098, 273] on icon "Next image" at bounding box center [1101, 277] width 18 height 18
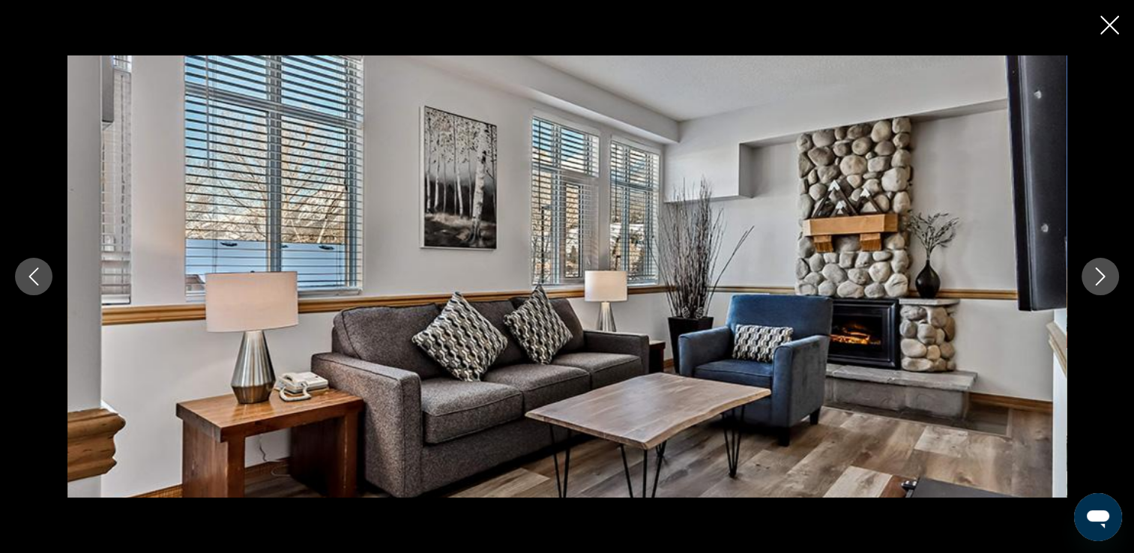
click at [1098, 273] on icon "Next image" at bounding box center [1101, 277] width 18 height 18
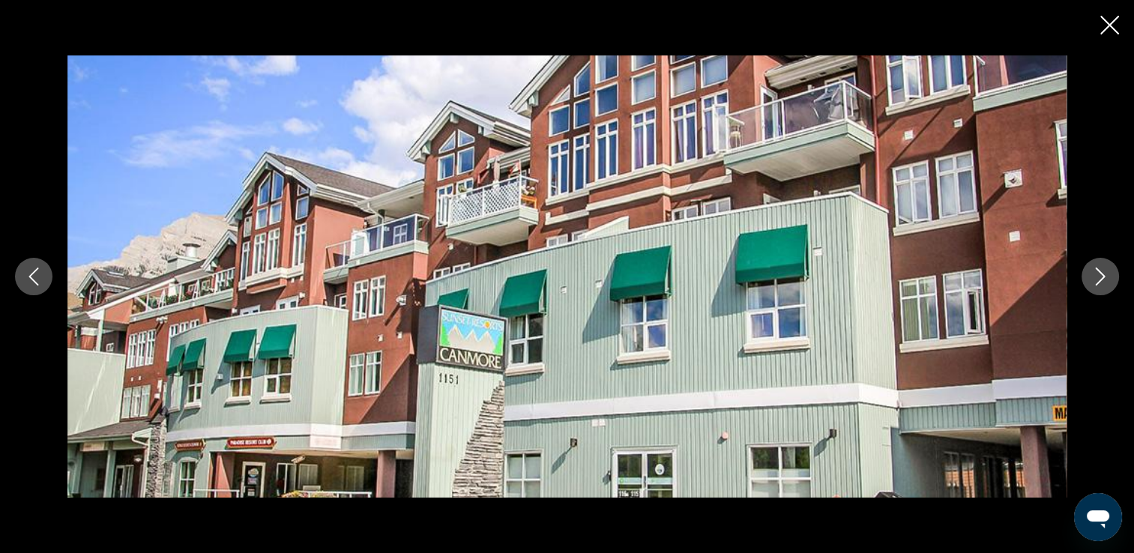
click at [1098, 273] on icon "Next image" at bounding box center [1101, 277] width 18 height 18
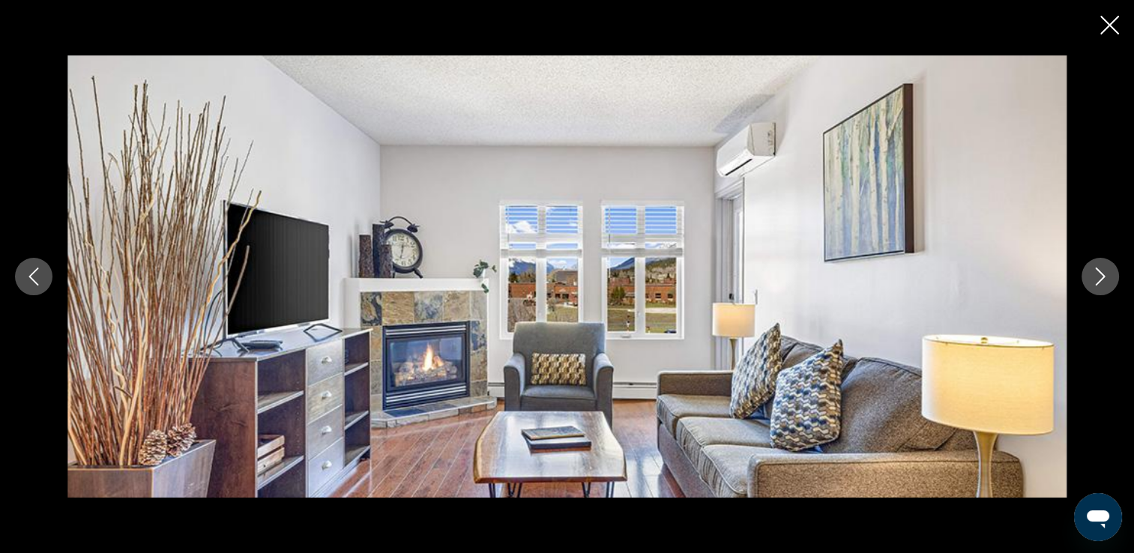
click at [1092, 276] on icon "Next image" at bounding box center [1101, 277] width 18 height 18
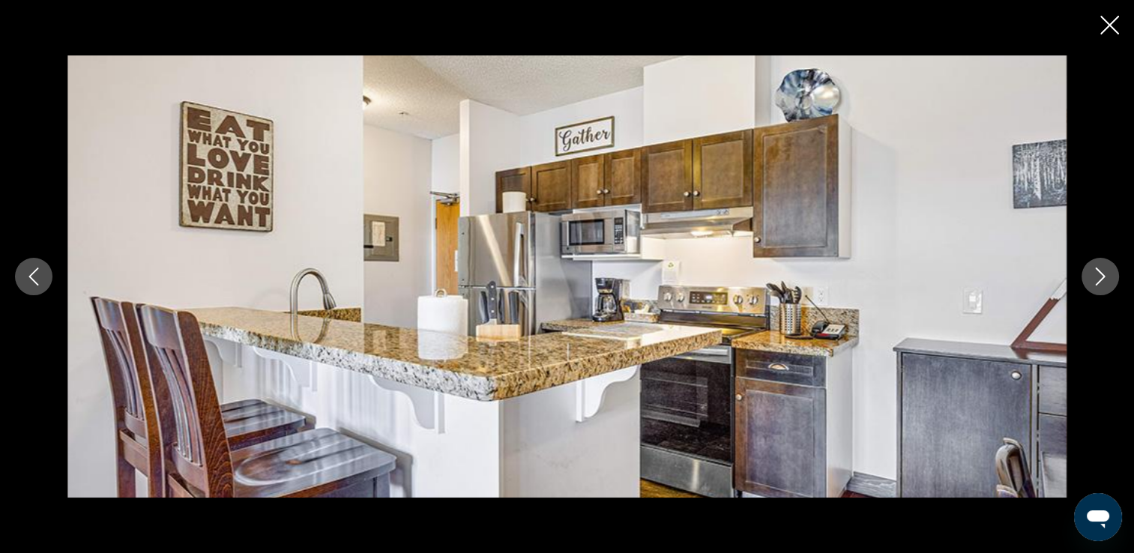
click at [1092, 276] on icon "Next image" at bounding box center [1101, 277] width 18 height 18
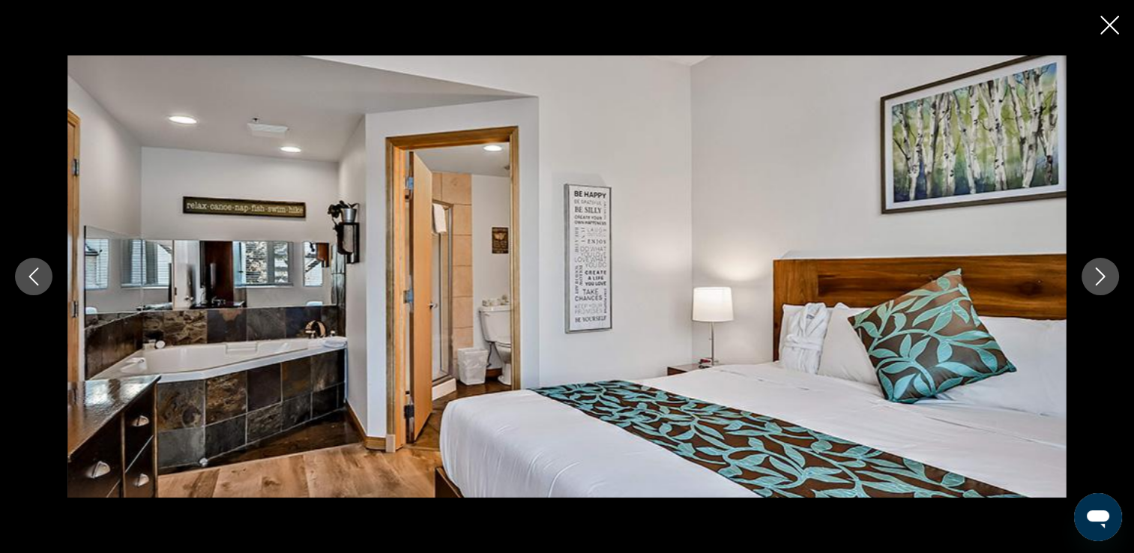
scroll to position [670, 0]
click at [1113, 16] on icon "Close slideshow" at bounding box center [1110, 25] width 19 height 19
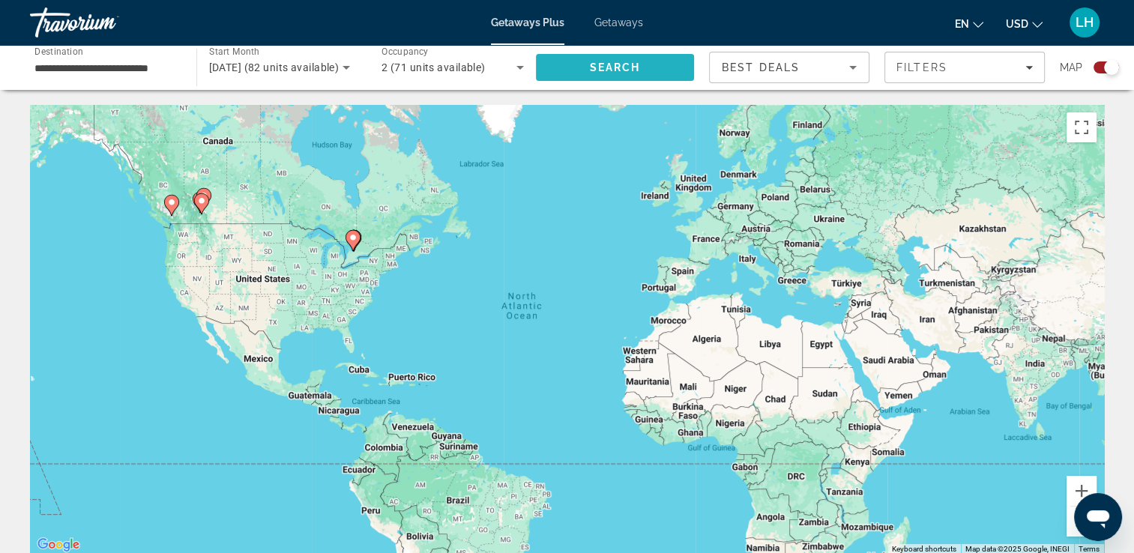
click at [604, 70] on span "Search" at bounding box center [614, 67] width 51 height 12
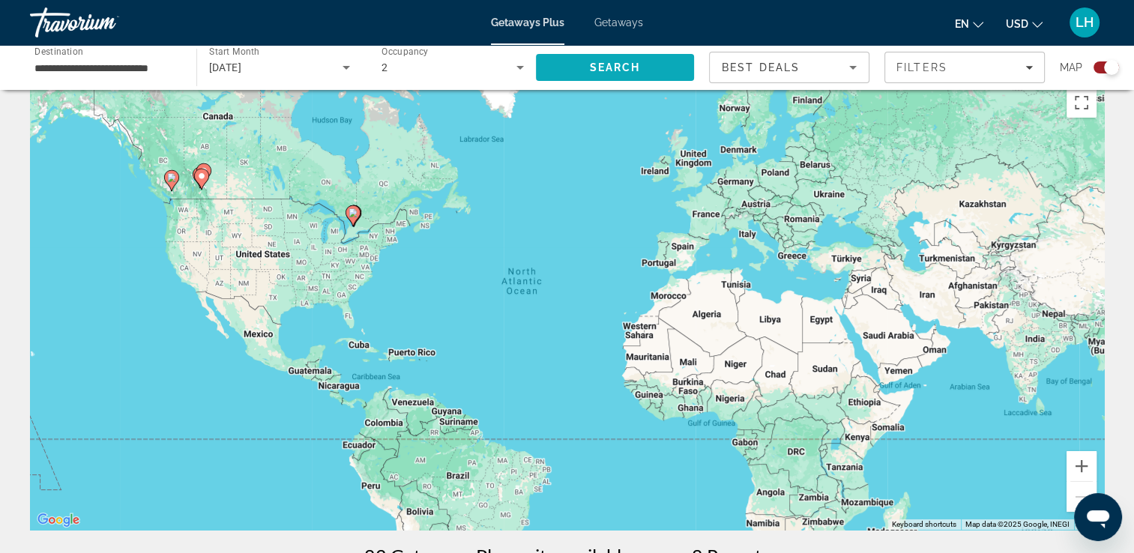
scroll to position [30, 0]
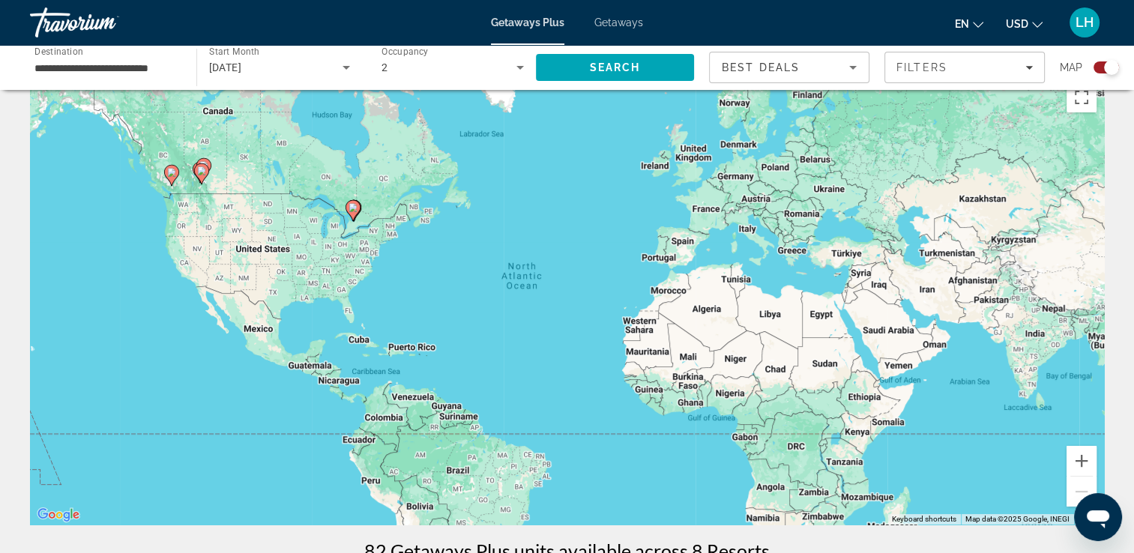
click at [351, 211] on image "Main content" at bounding box center [353, 207] width 9 height 9
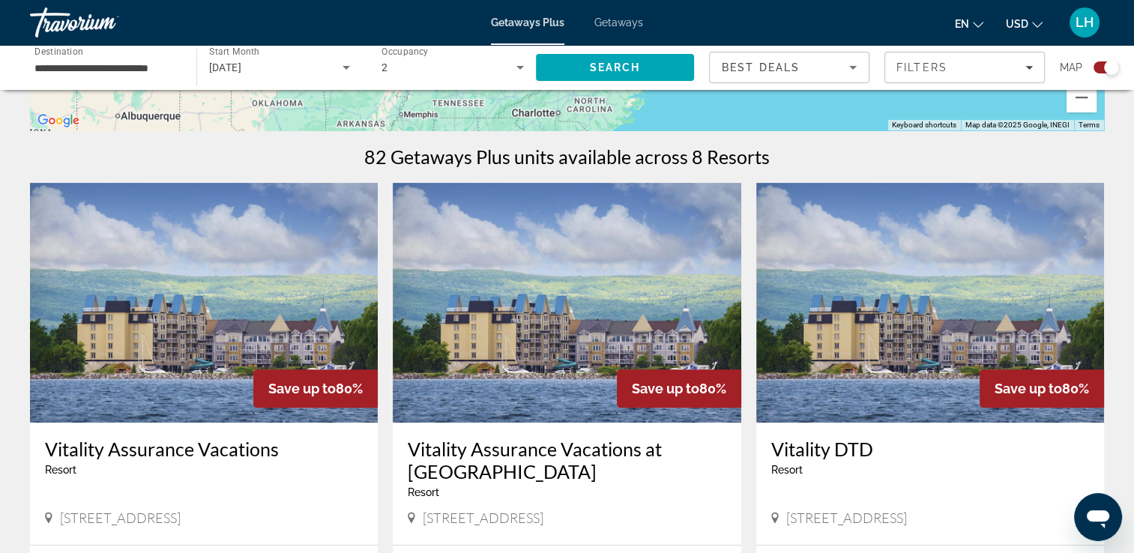
scroll to position [411, 0]
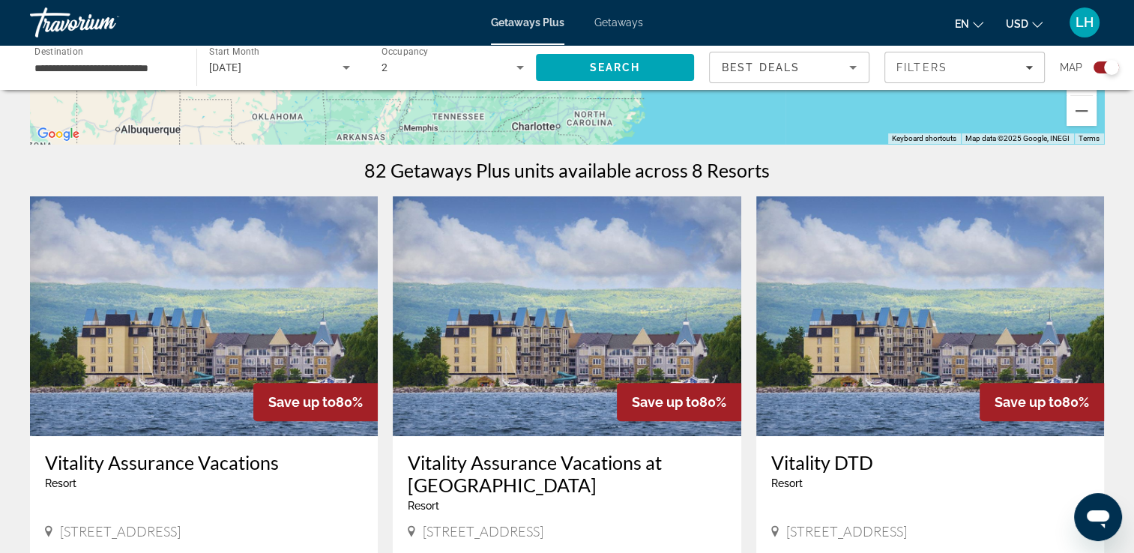
click at [575, 319] on img "Main content" at bounding box center [567, 316] width 348 height 240
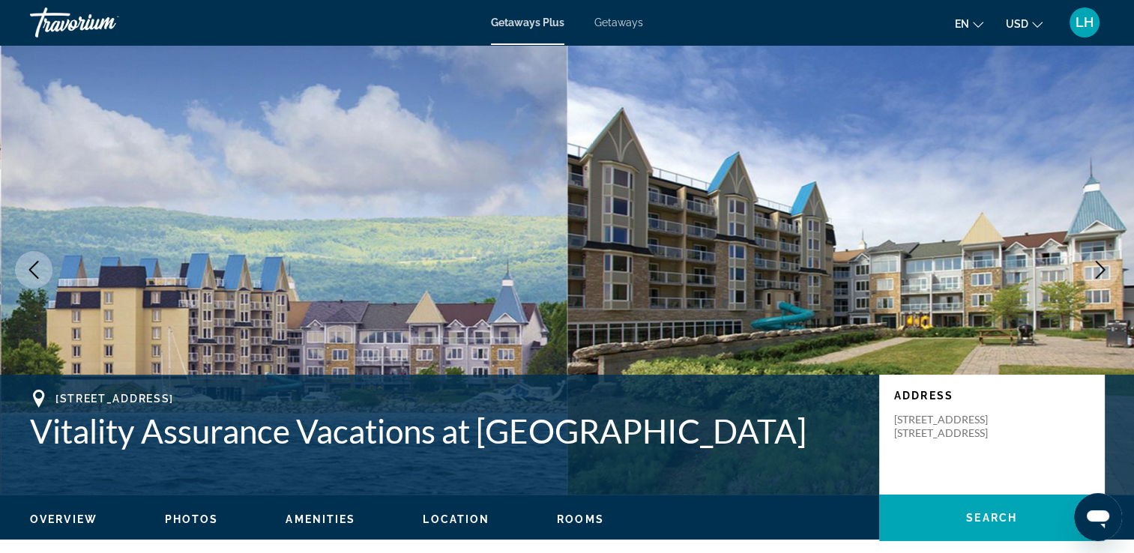
click at [1104, 268] on icon "Next image" at bounding box center [1101, 270] width 10 height 18
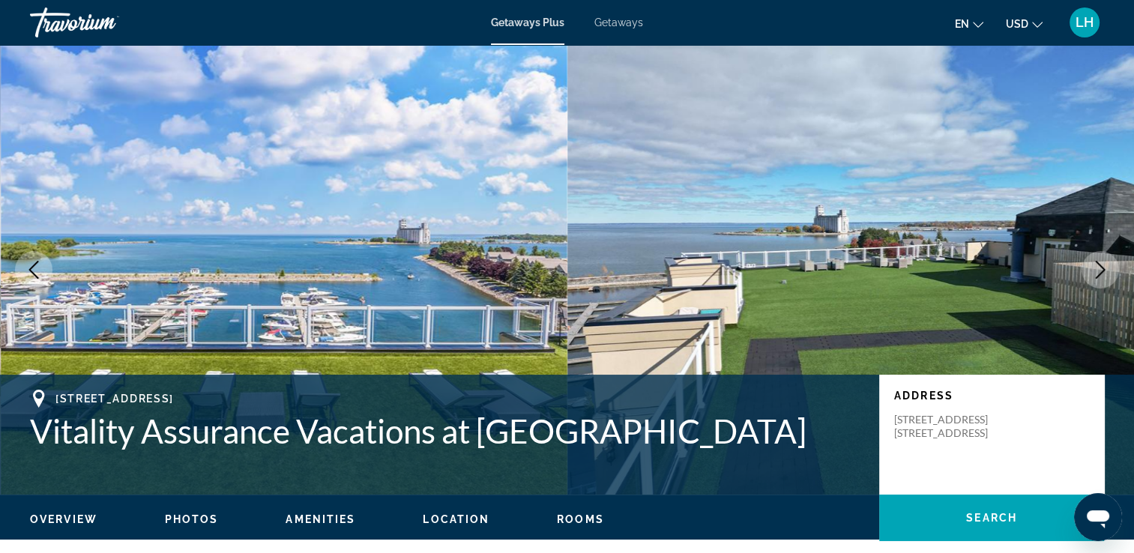
click at [1104, 268] on icon "Next image" at bounding box center [1101, 270] width 10 height 18
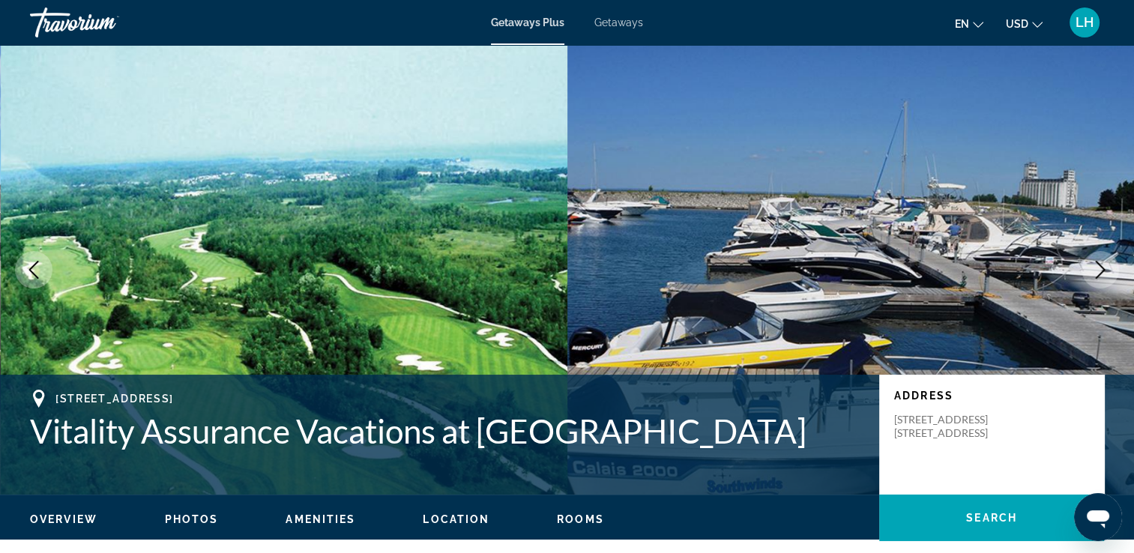
click at [1104, 268] on icon "Next image" at bounding box center [1101, 270] width 10 height 18
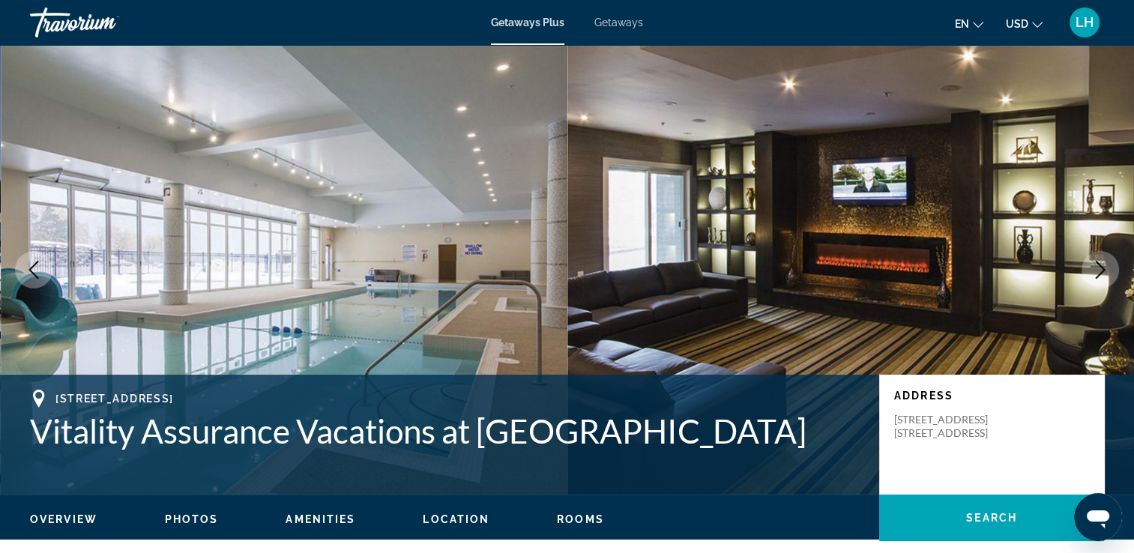
click at [1104, 268] on icon "Next image" at bounding box center [1101, 270] width 10 height 18
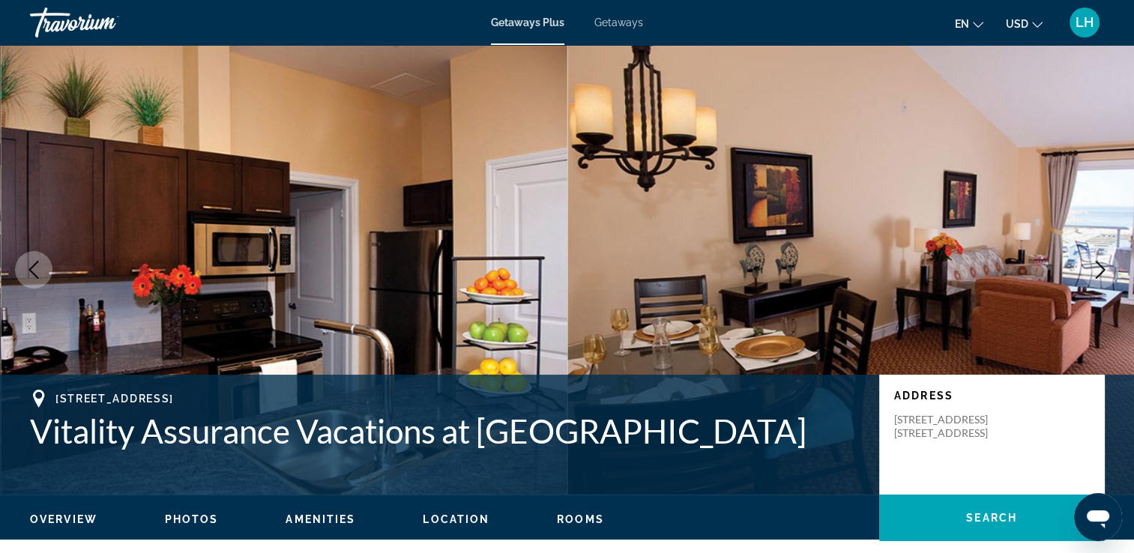
click at [1104, 268] on icon "Next image" at bounding box center [1101, 270] width 10 height 18
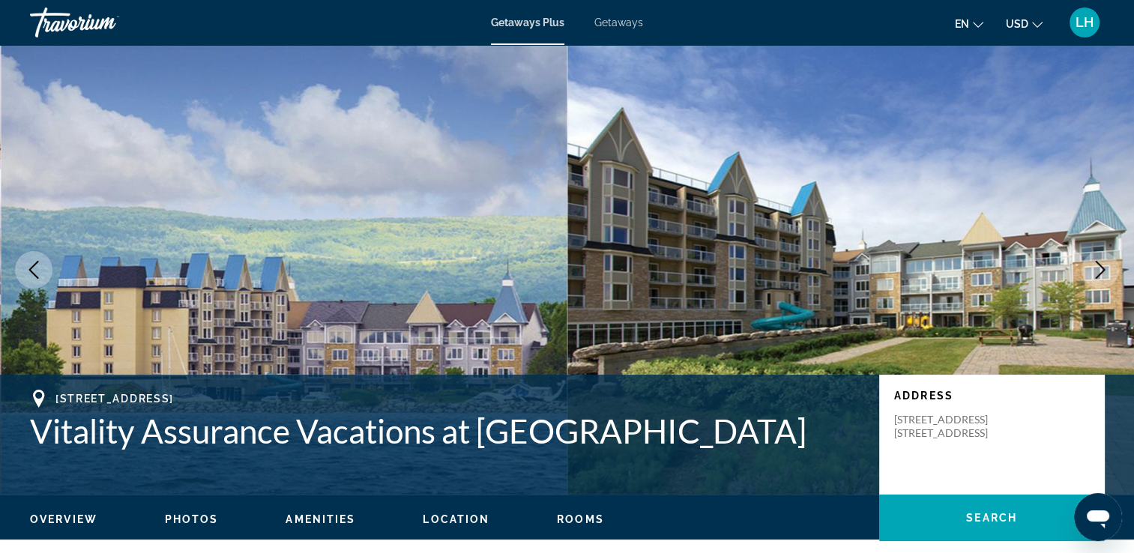
click at [1104, 268] on icon "Next image" at bounding box center [1101, 270] width 10 height 18
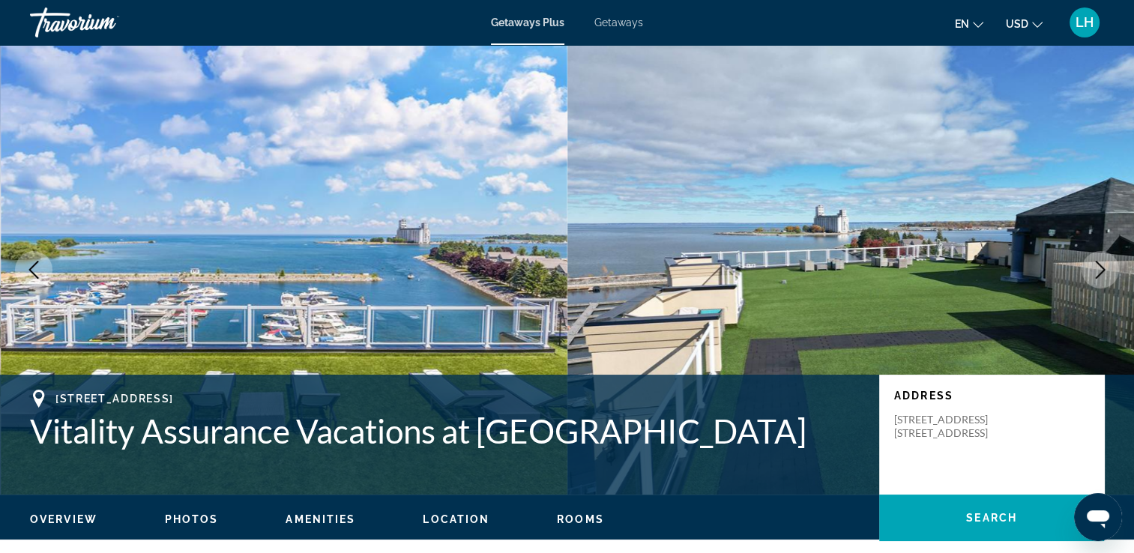
click at [1104, 268] on icon "Next image" at bounding box center [1101, 270] width 10 height 18
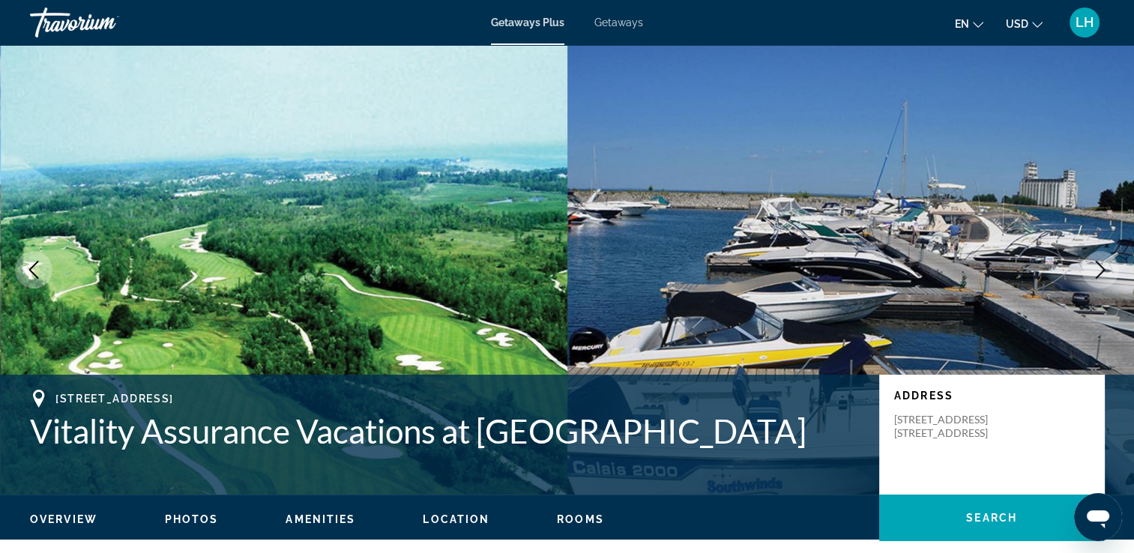
click at [1104, 268] on icon "Next image" at bounding box center [1101, 270] width 10 height 18
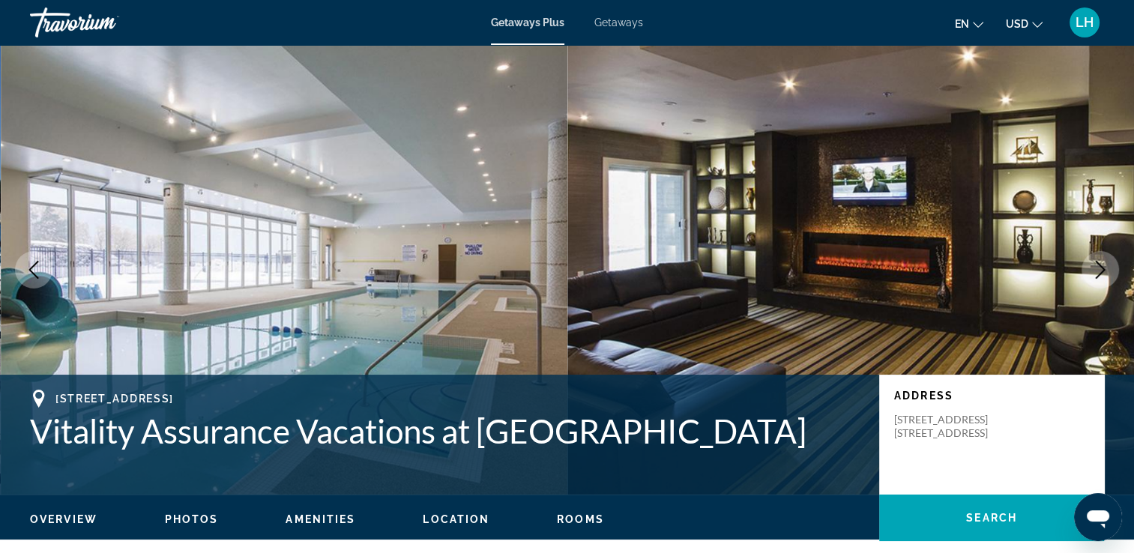
click at [573, 517] on span "Rooms" at bounding box center [580, 520] width 47 height 12
